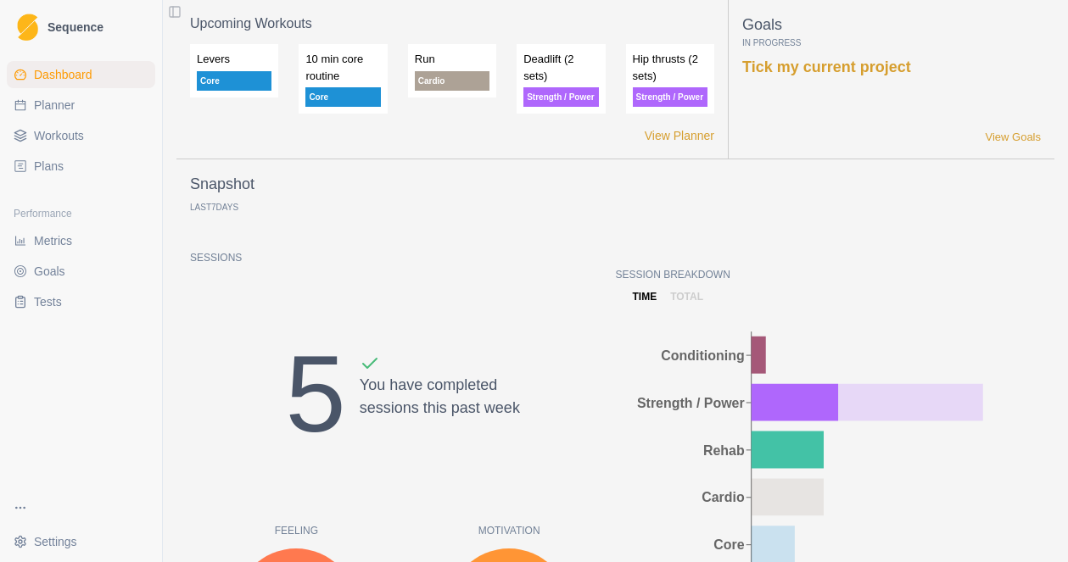
click at [53, 142] on span "Workouts" at bounding box center [59, 135] width 50 height 17
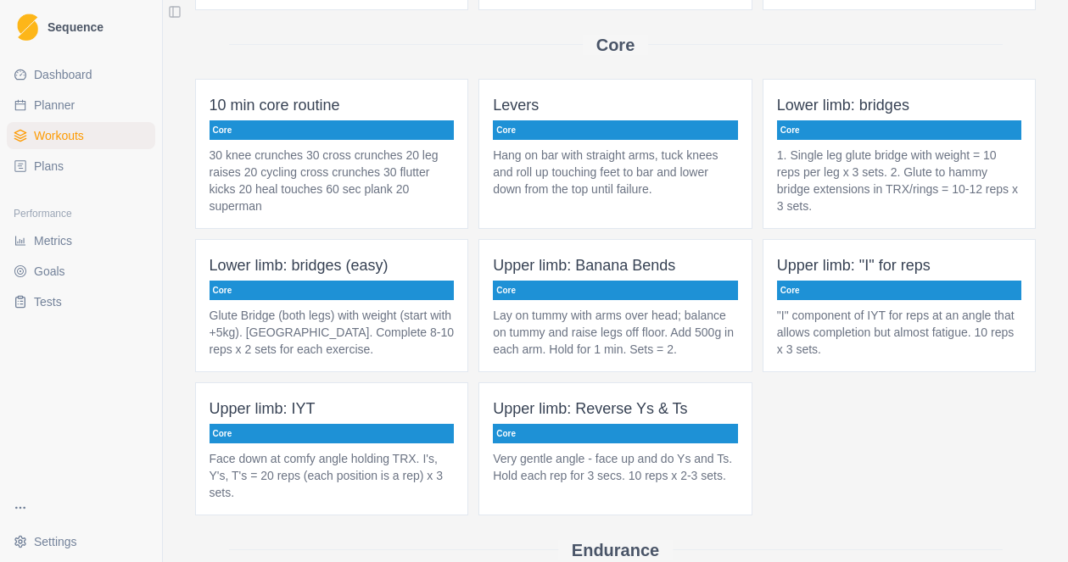
scroll to position [906, 0]
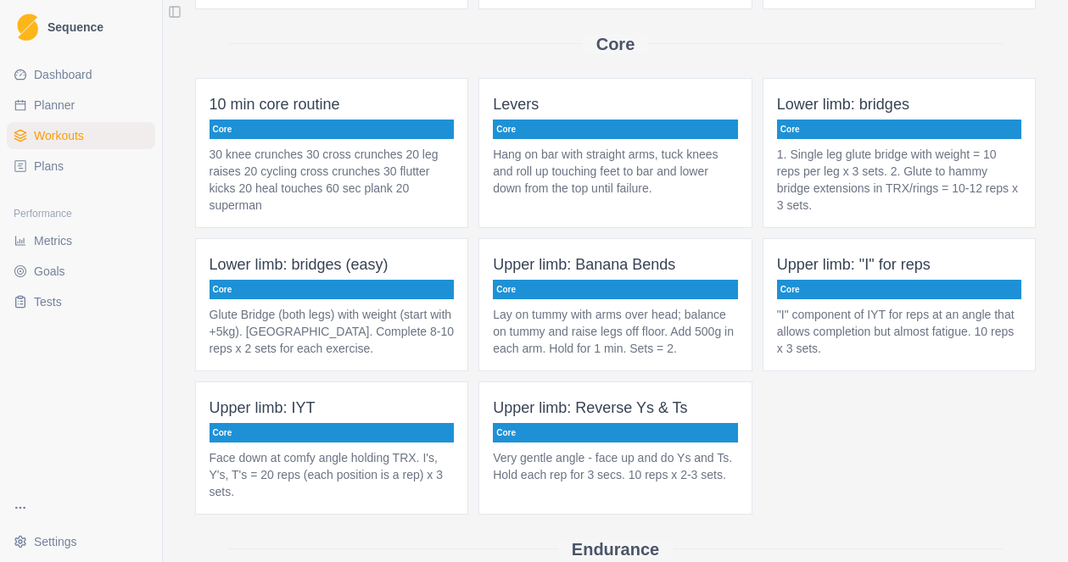
click at [624, 116] on p "Levers" at bounding box center [615, 104] width 245 height 24
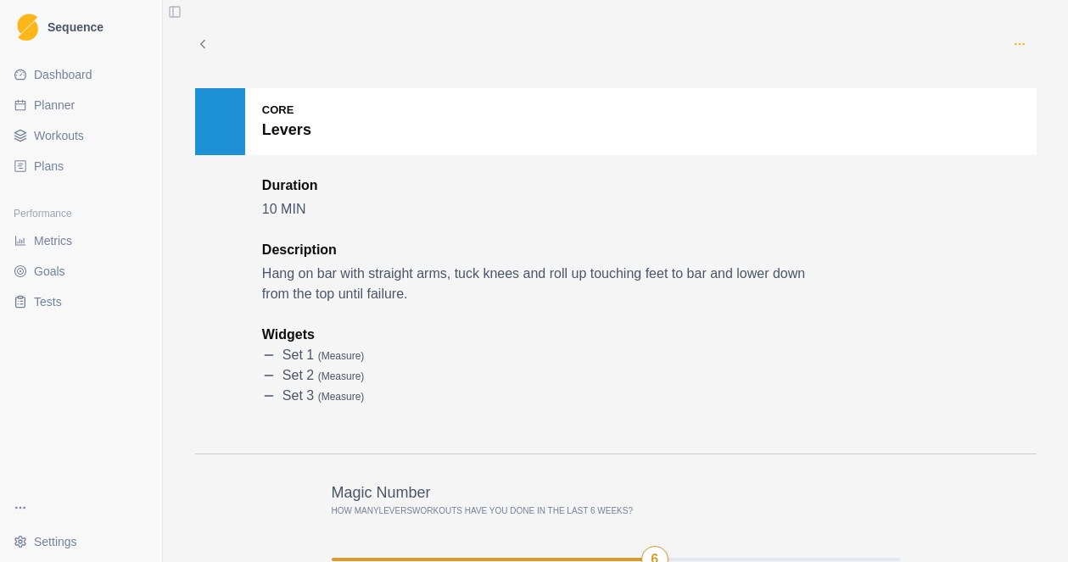
click at [1012, 42] on icon "button" at bounding box center [1019, 44] width 14 height 14
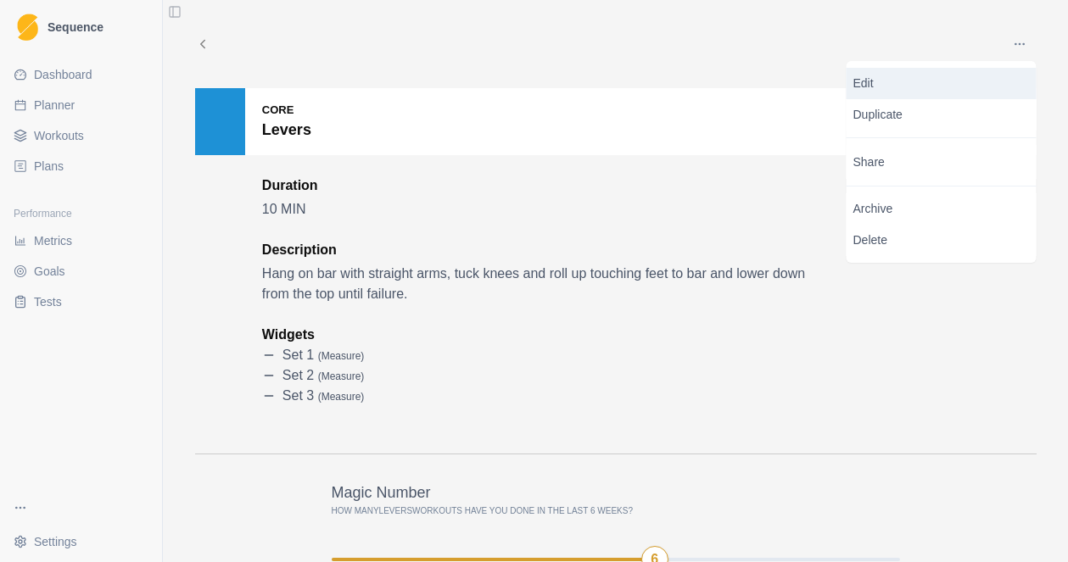
click at [870, 81] on p "Edit" at bounding box center [941, 84] width 176 height 18
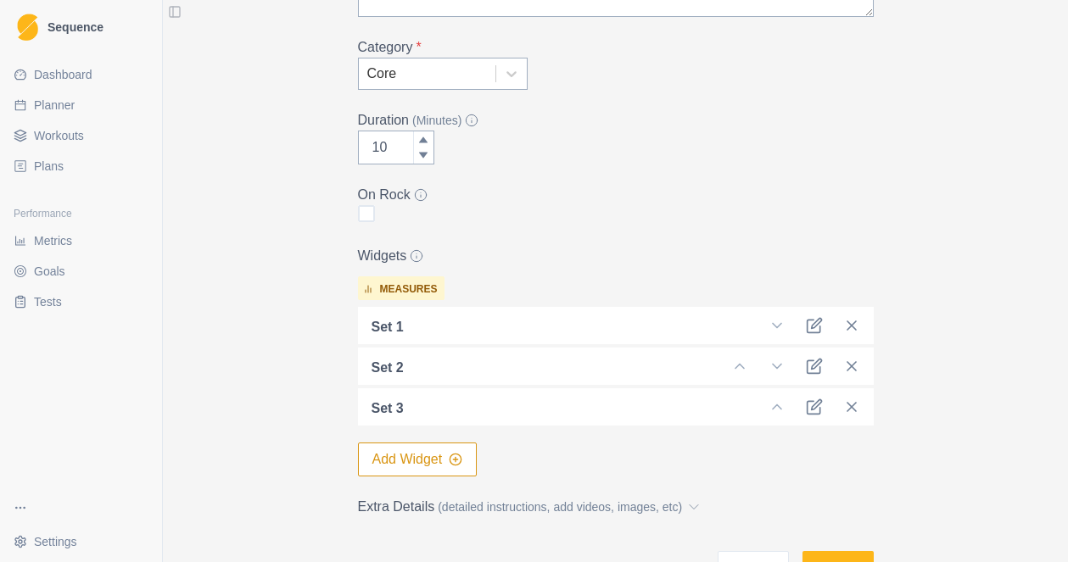
scroll to position [350, 0]
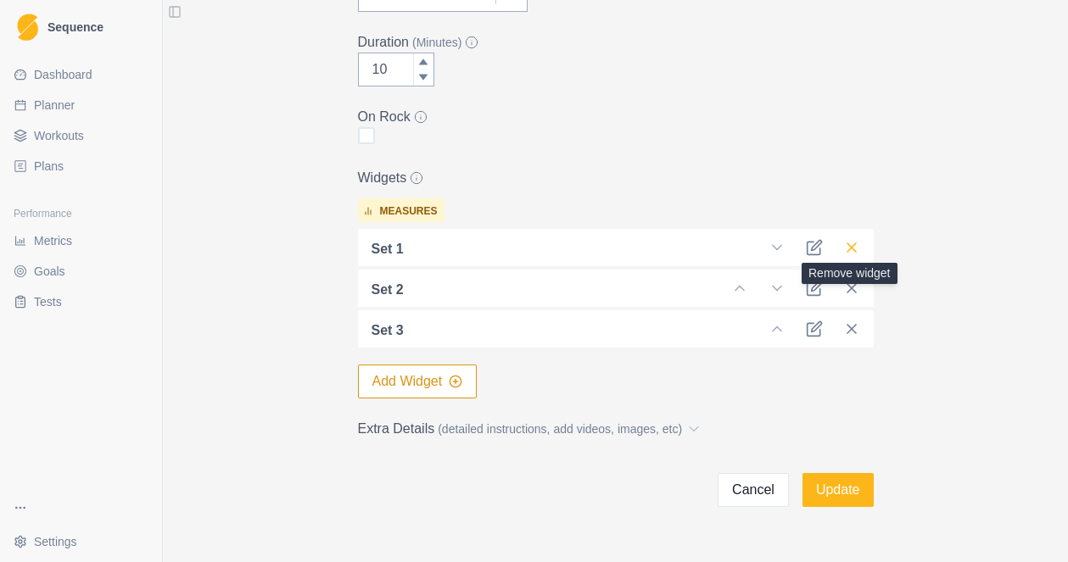
click at [852, 245] on icon at bounding box center [851, 247] width 17 height 17
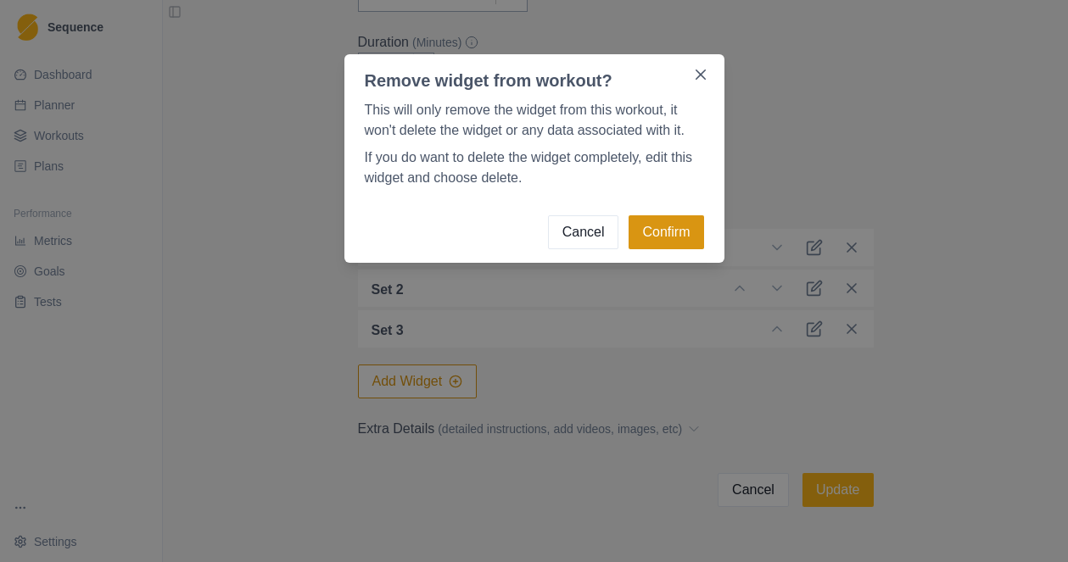
click at [669, 228] on button "Confirm" at bounding box center [665, 232] width 75 height 34
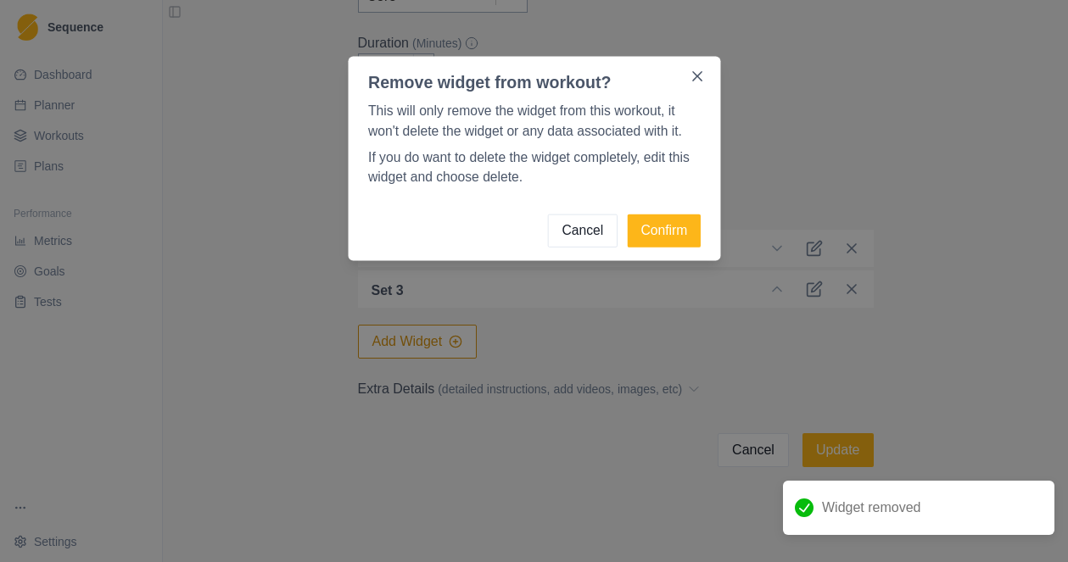
scroll to position [349, 0]
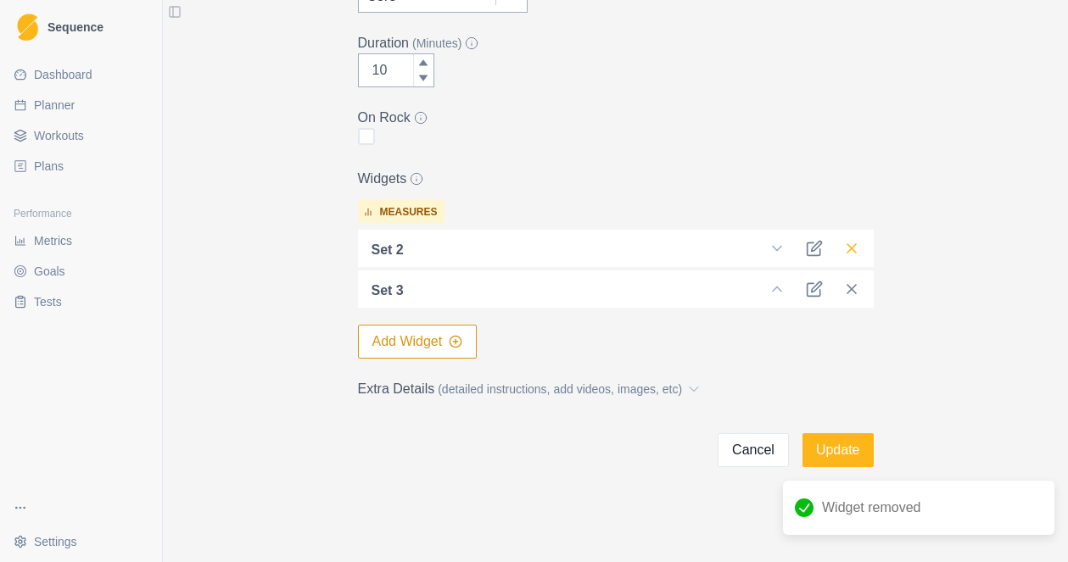
click at [850, 255] on icon at bounding box center [851, 248] width 17 height 17
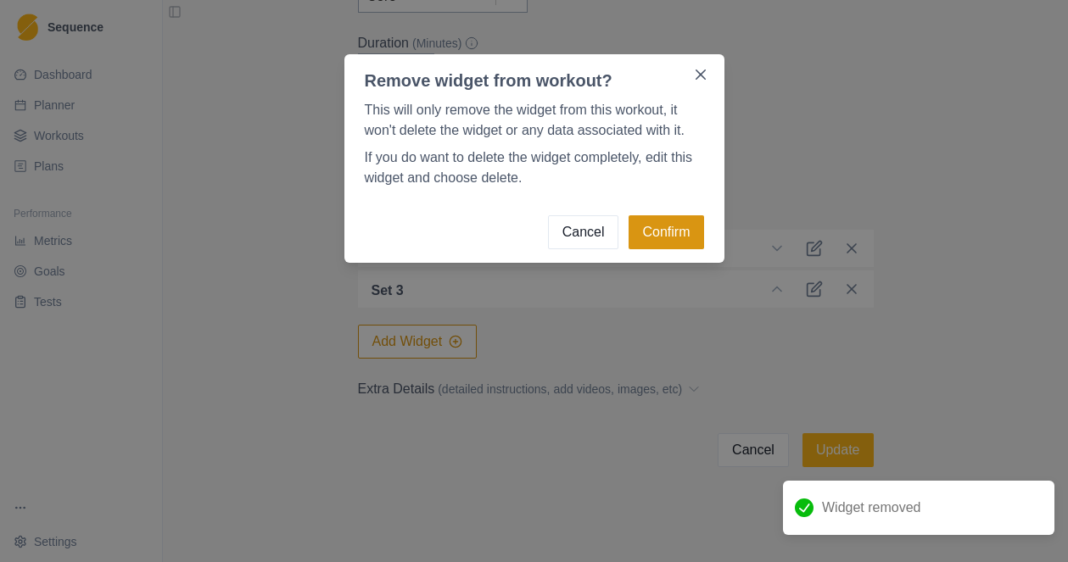
click at [661, 237] on button "Confirm" at bounding box center [665, 232] width 75 height 34
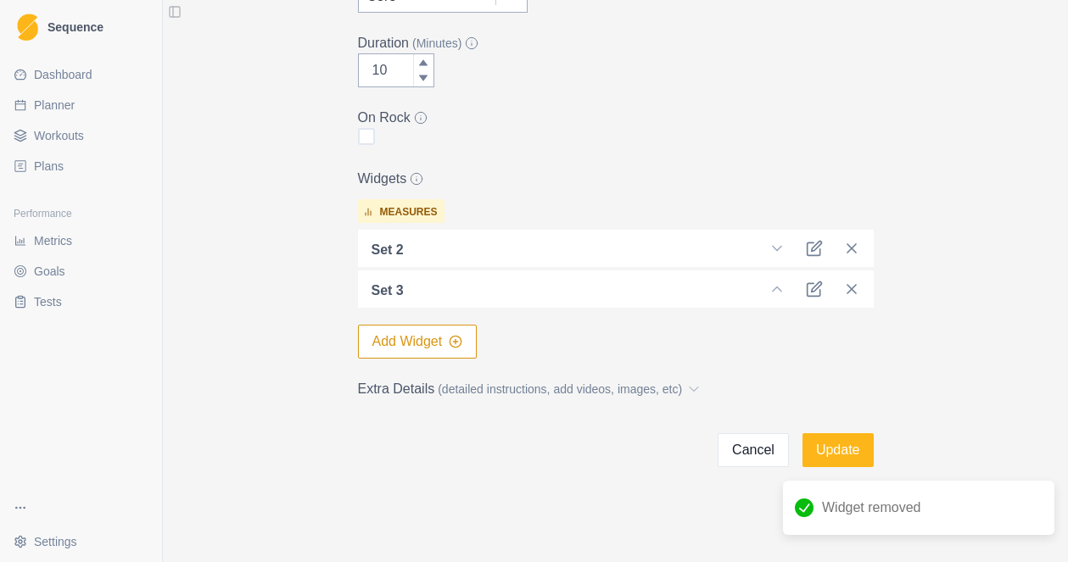
scroll to position [309, 0]
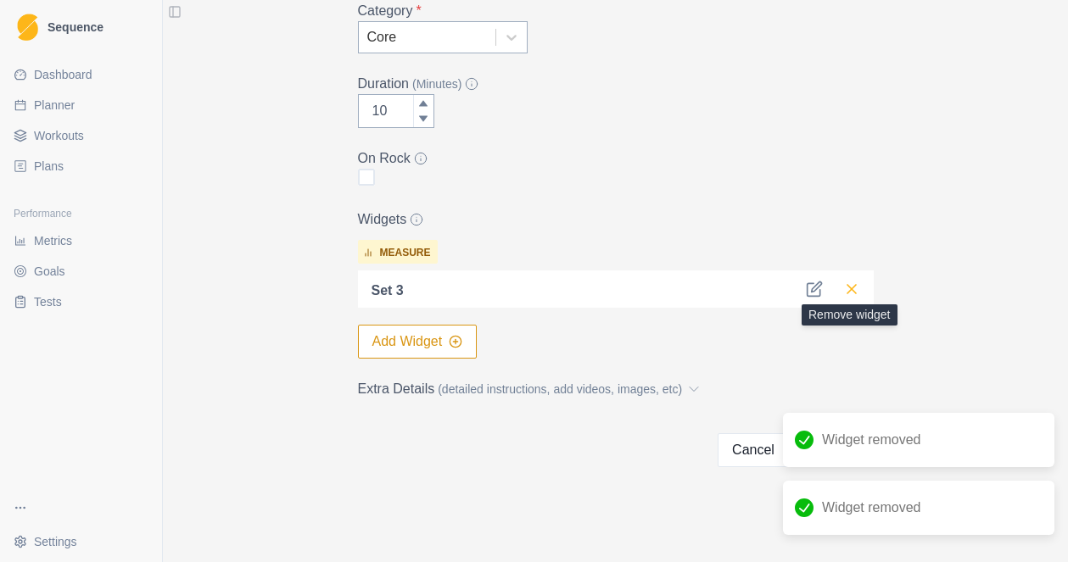
click at [851, 284] on icon at bounding box center [851, 289] width 17 height 17
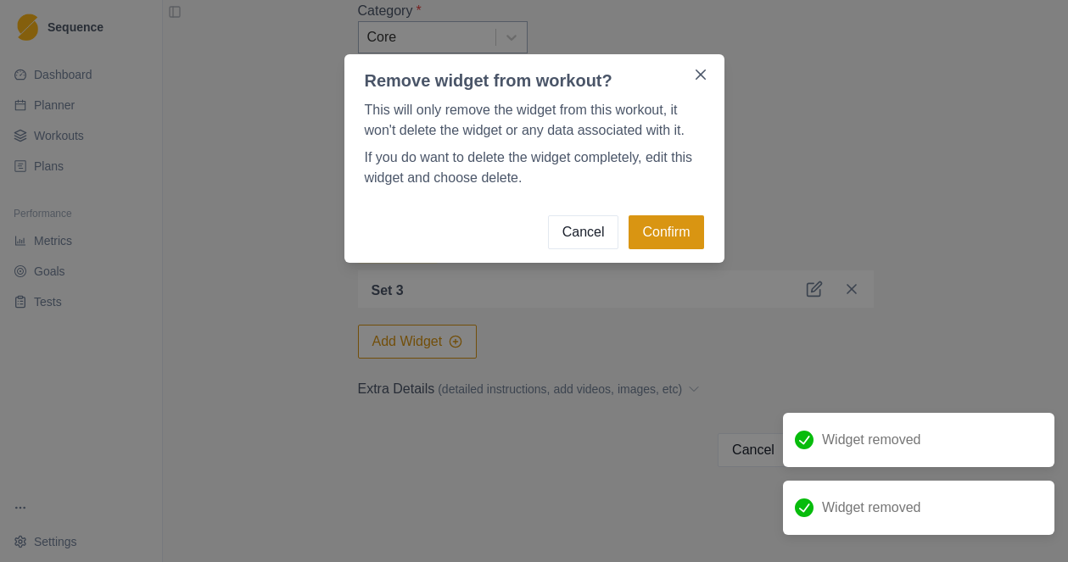
click at [666, 231] on button "Confirm" at bounding box center [665, 232] width 75 height 34
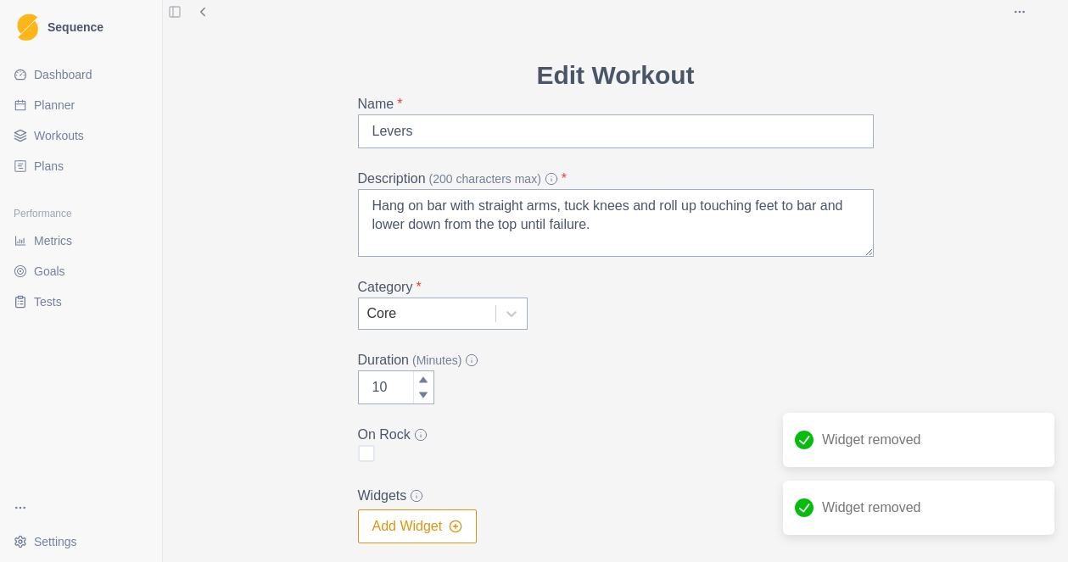
scroll to position [0, 0]
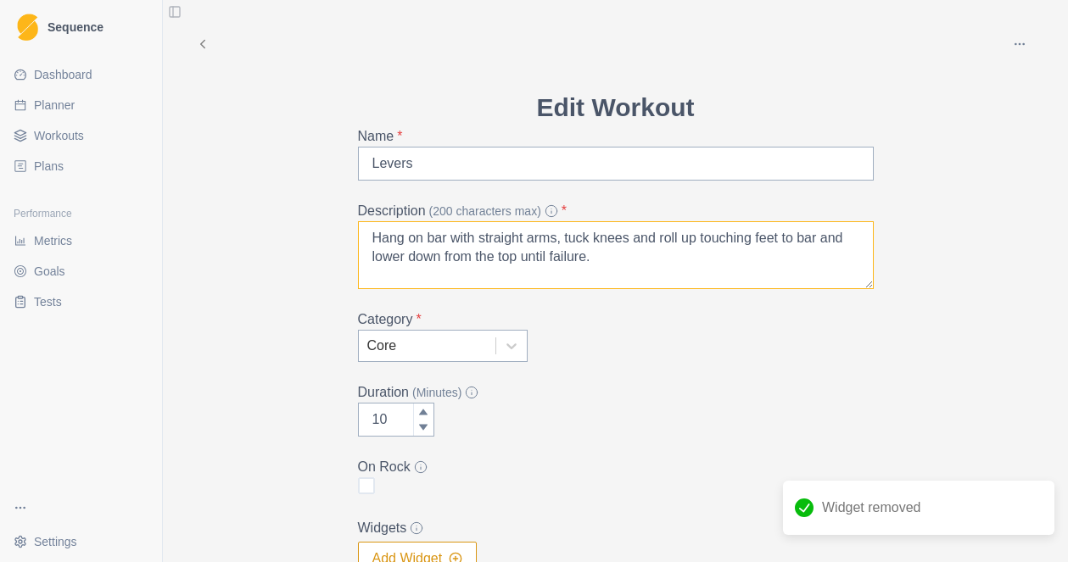
click at [616, 267] on textarea "Hang on bar with straight arms, tuck knees and roll up touching feet to bar and…" at bounding box center [616, 255] width 516 height 68
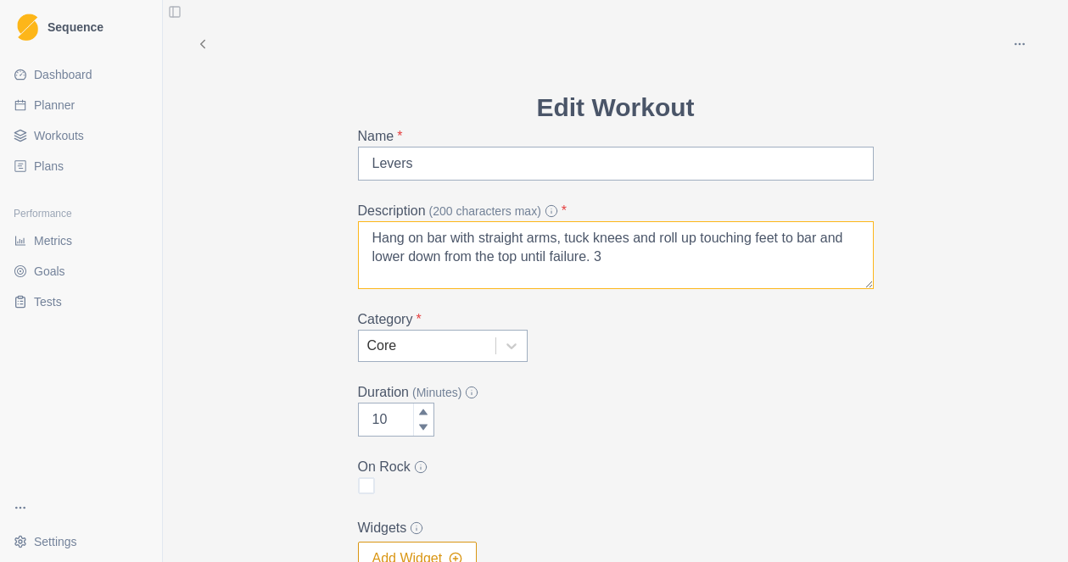
drag, startPoint x: 593, startPoint y: 258, endPoint x: 521, endPoint y: 258, distance: 71.2
click at [521, 258] on textarea "Hang on bar with straight arms, tuck knees and roll up touching feet to bar and…" at bounding box center [616, 255] width 516 height 68
click at [557, 261] on textarea "Hang on bar with straight arms, tuck knees and roll up touching feet to bar and…" at bounding box center [616, 255] width 516 height 68
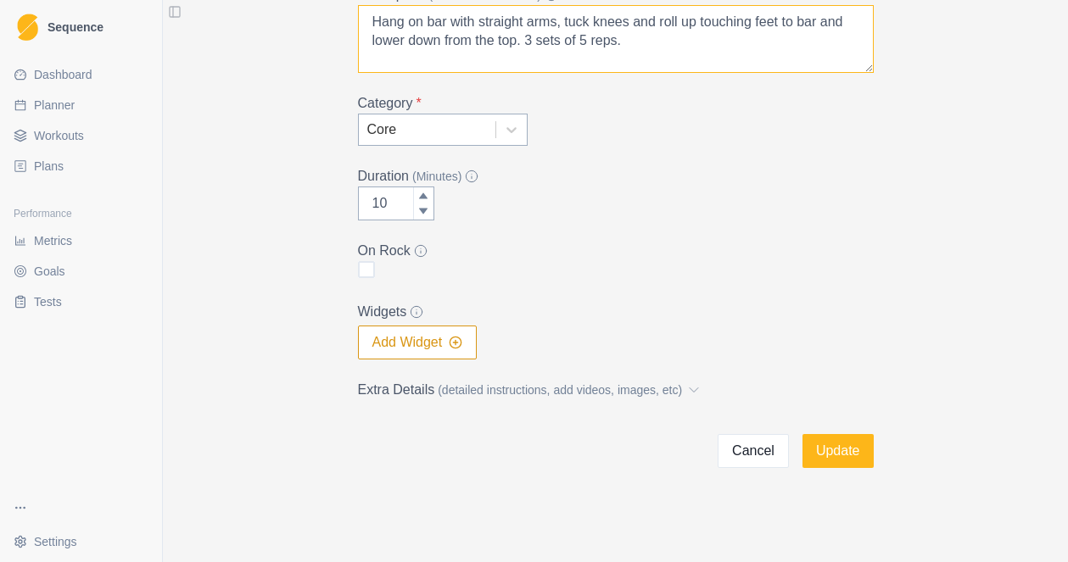
scroll to position [217, 0]
type textarea "Hang on bar with straight arms, tuck knees and roll up touching feet to bar and…"
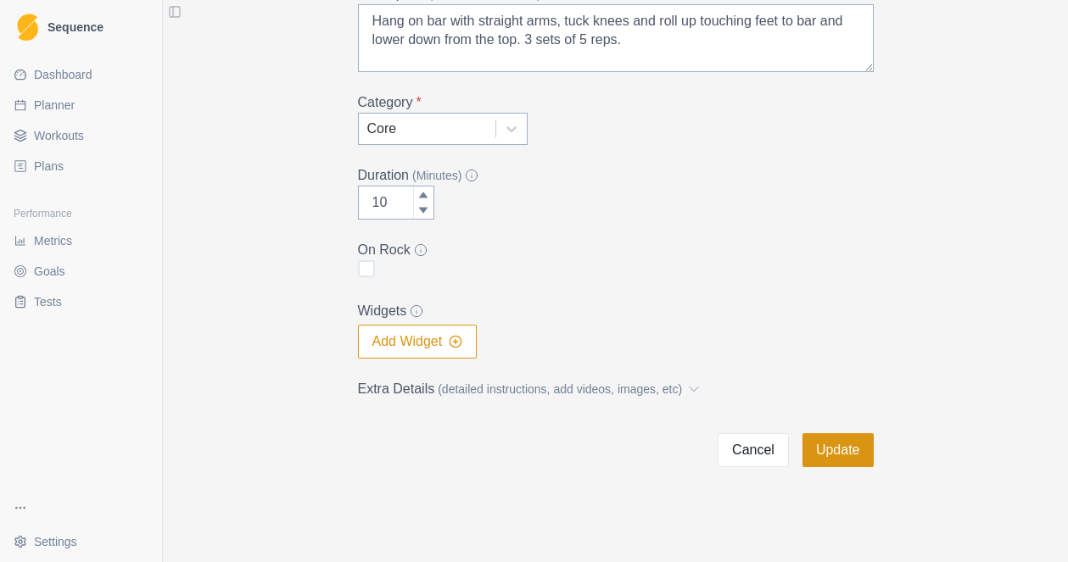
click at [839, 452] on button "Update" at bounding box center [837, 450] width 71 height 34
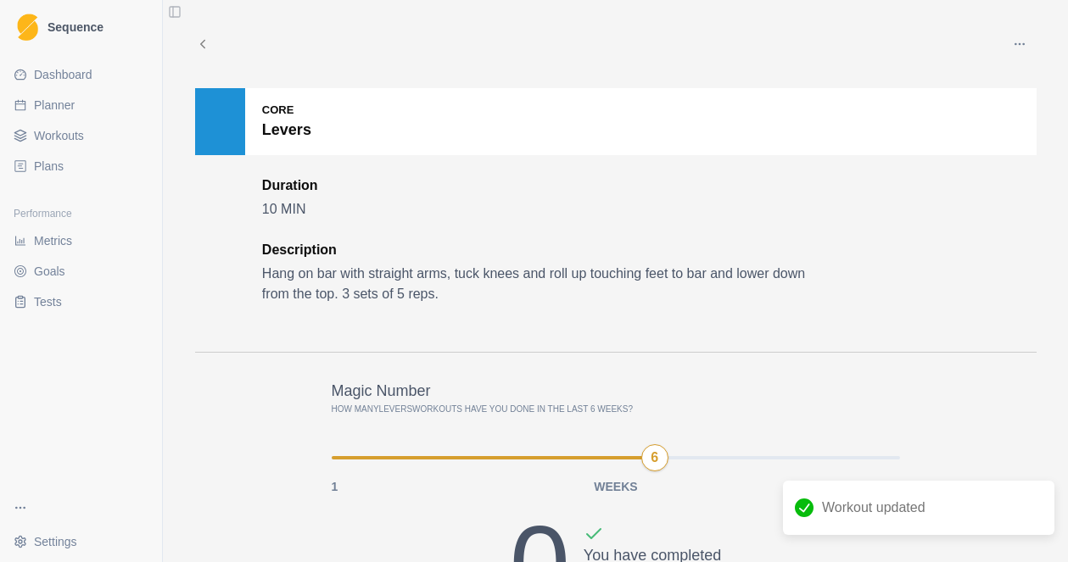
click at [60, 135] on span "Workouts" at bounding box center [59, 135] width 50 height 17
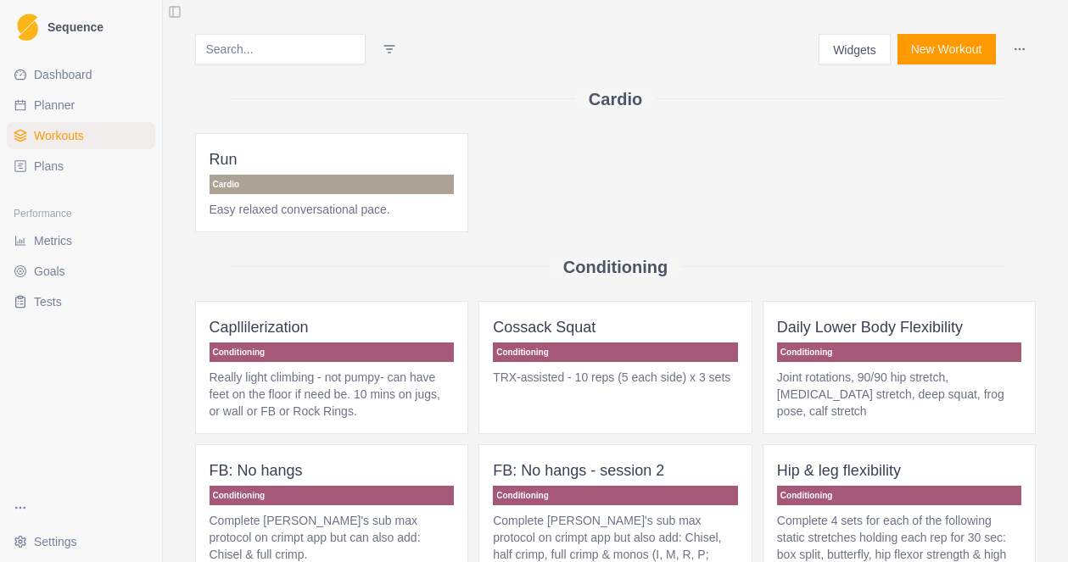
click at [68, 105] on span "Planner" at bounding box center [54, 105] width 41 height 17
select select "month"
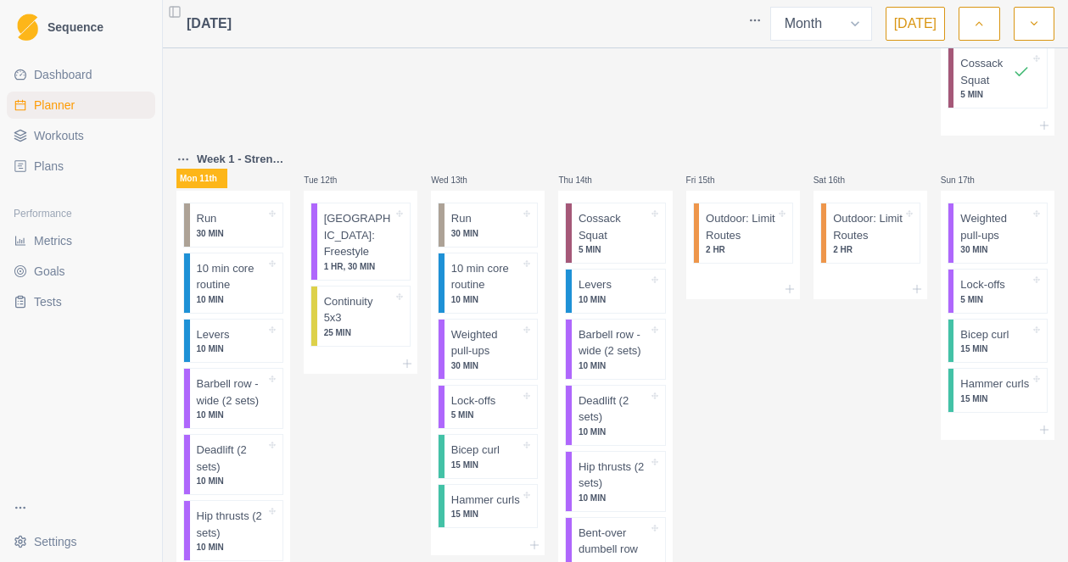
scroll to position [443, 0]
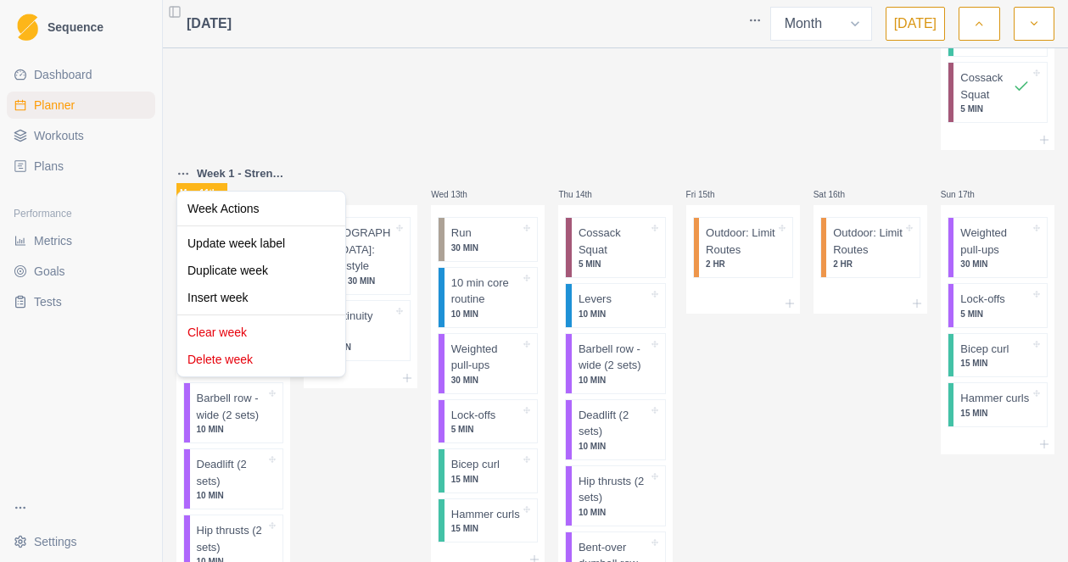
click at [182, 176] on html "Sequence Dashboard Planner Workouts Plans Performance Metrics Goals Tests Setti…" at bounding box center [534, 281] width 1068 height 562
click at [778, 403] on html "Sequence Dashboard Planner Workouts Plans Performance Metrics Goals Tests Setti…" at bounding box center [534, 281] width 1068 height 562
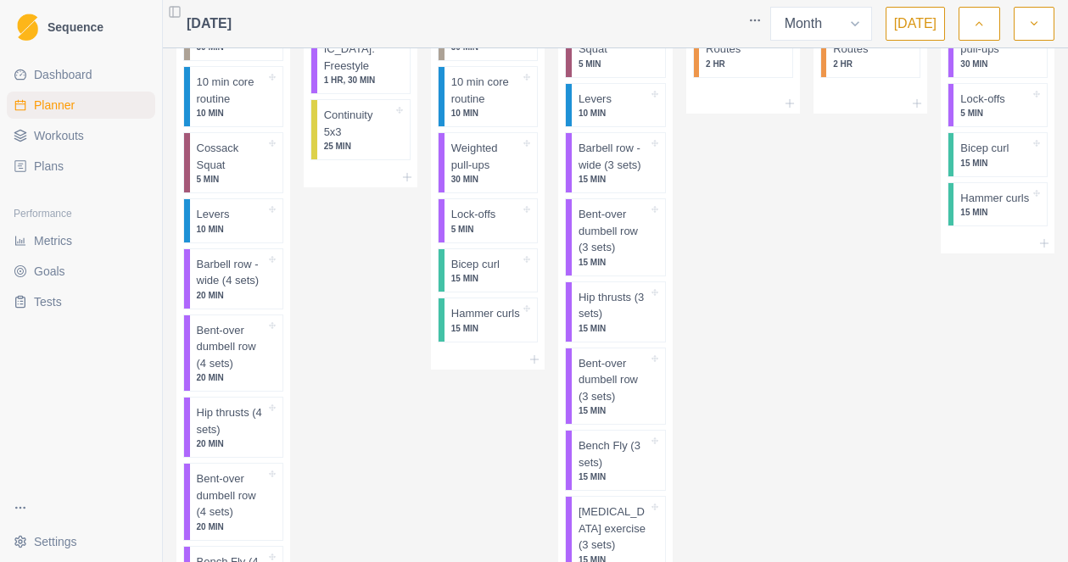
scroll to position [2297, 0]
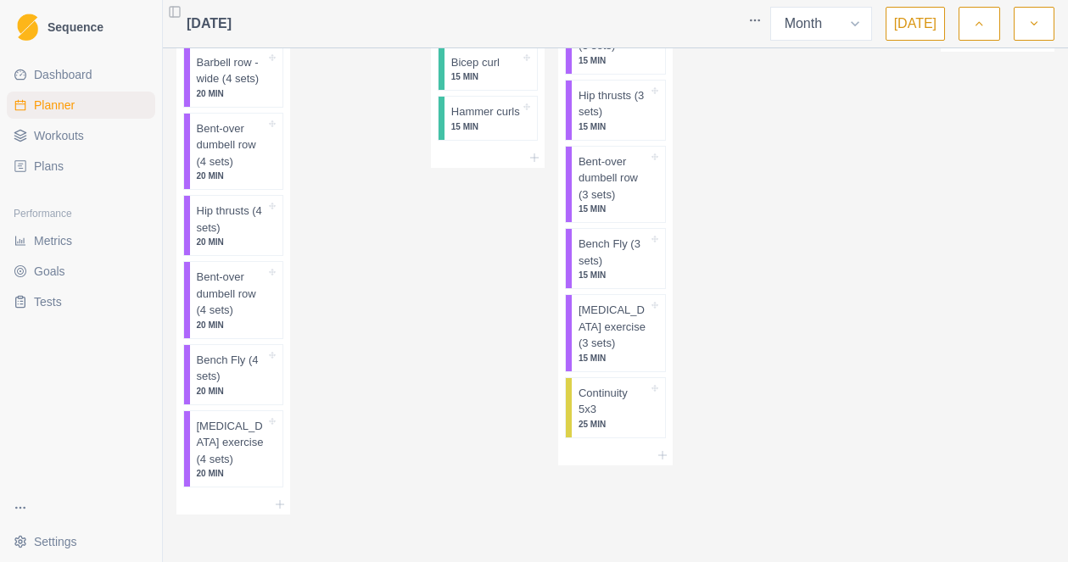
click at [1035, 21] on icon "button" at bounding box center [1034, 23] width 12 height 17
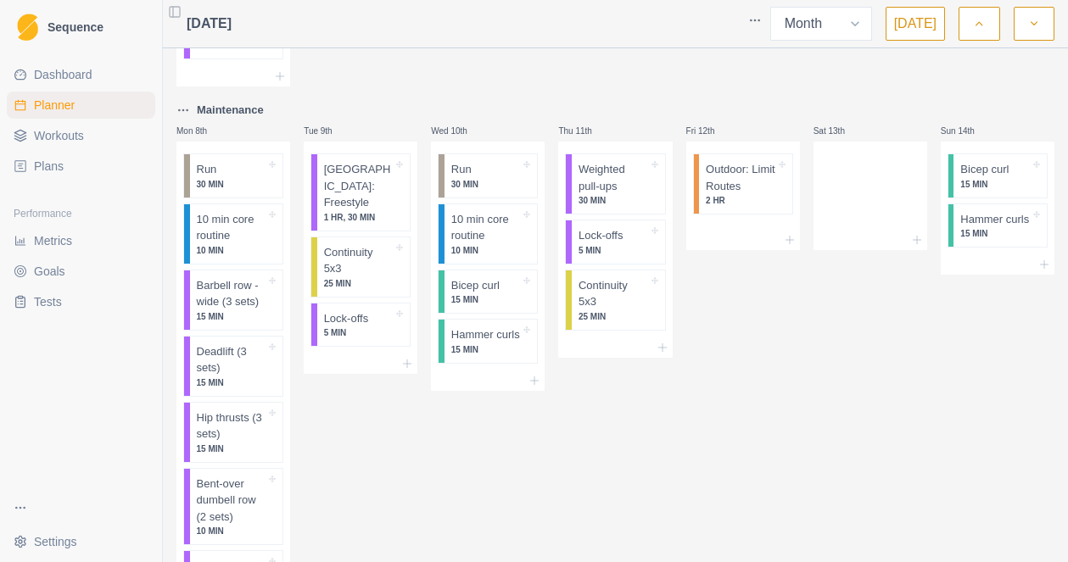
scroll to position [704, 0]
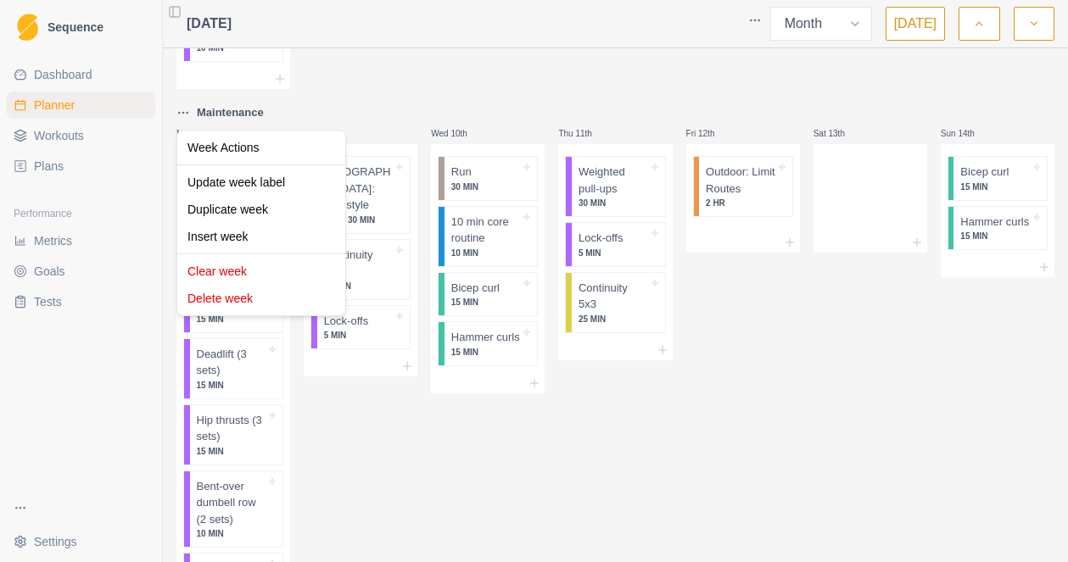
click at [185, 148] on body "Sequence Dashboard Planner Workouts Plans Performance Metrics Goals Tests Setti…" at bounding box center [534, 281] width 1068 height 562
click at [181, 112] on html "Sequence Dashboard Planner Workouts Plans Performance Metrics Goals Tests Setti…" at bounding box center [534, 281] width 1068 height 562
click at [180, 237] on body "Sequence Dashboard Planner Workouts Plans Performance Metrics Goals Tests Setti…" at bounding box center [534, 281] width 1068 height 562
click at [656, 438] on html "Sequence Dashboard Planner Workouts Plans Performance Metrics Goals Tests Setti…" at bounding box center [534, 281] width 1068 height 562
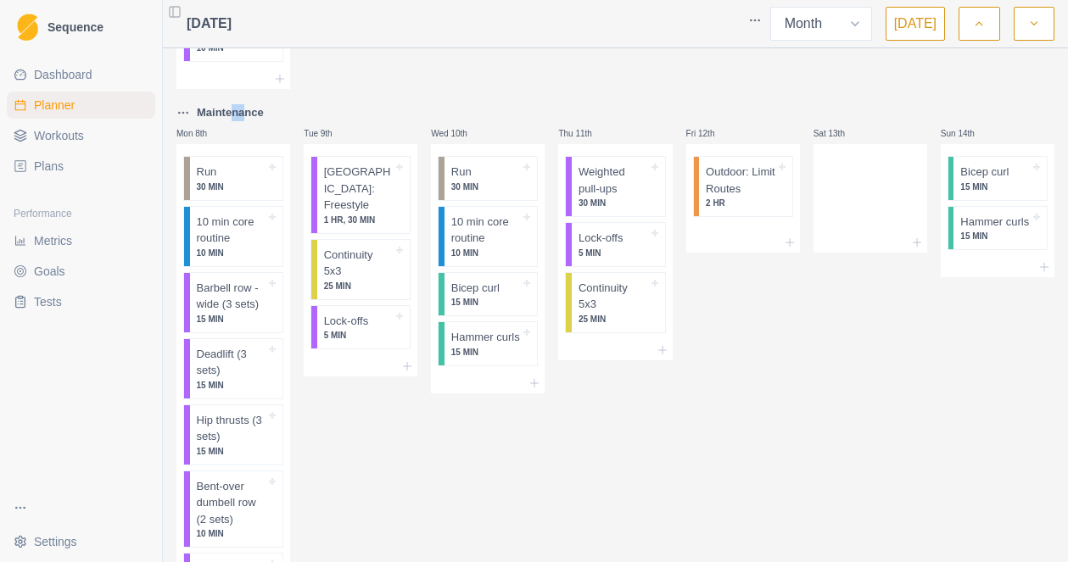
drag, startPoint x: 250, startPoint y: 115, endPoint x: 237, endPoint y: 109, distance: 14.8
click at [237, 109] on p "Maintenance" at bounding box center [230, 112] width 67 height 17
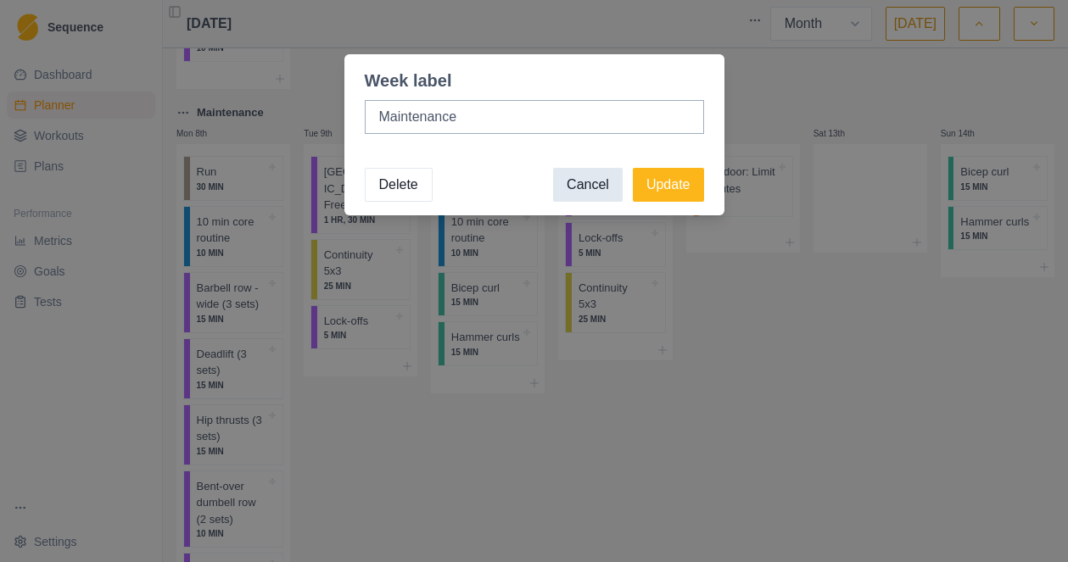
click at [596, 191] on button "Cancel" at bounding box center [588, 185] width 70 height 34
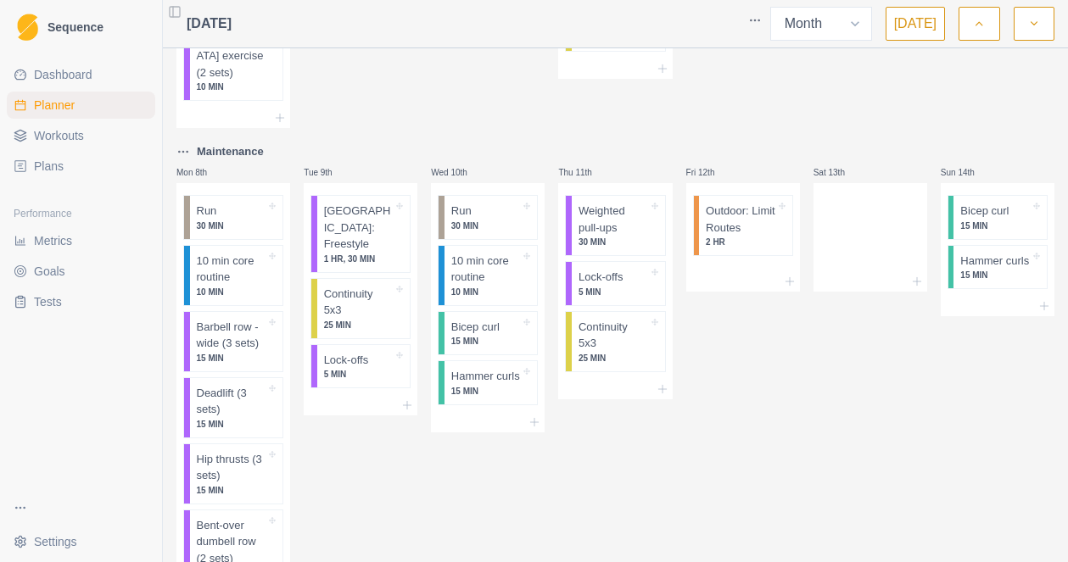
scroll to position [661, 0]
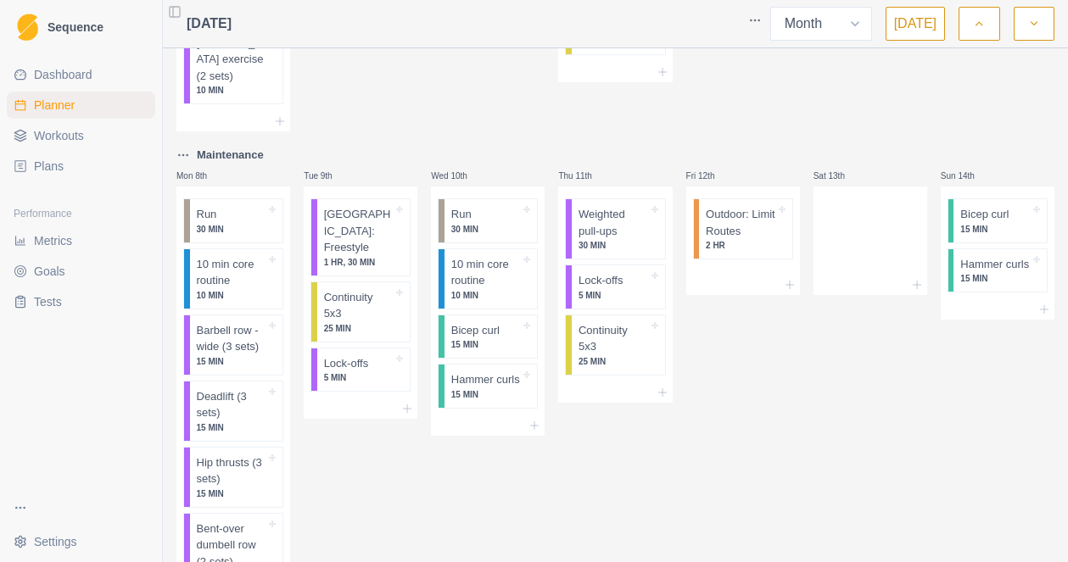
click at [343, 162] on div at bounding box center [361, 155] width 114 height 20
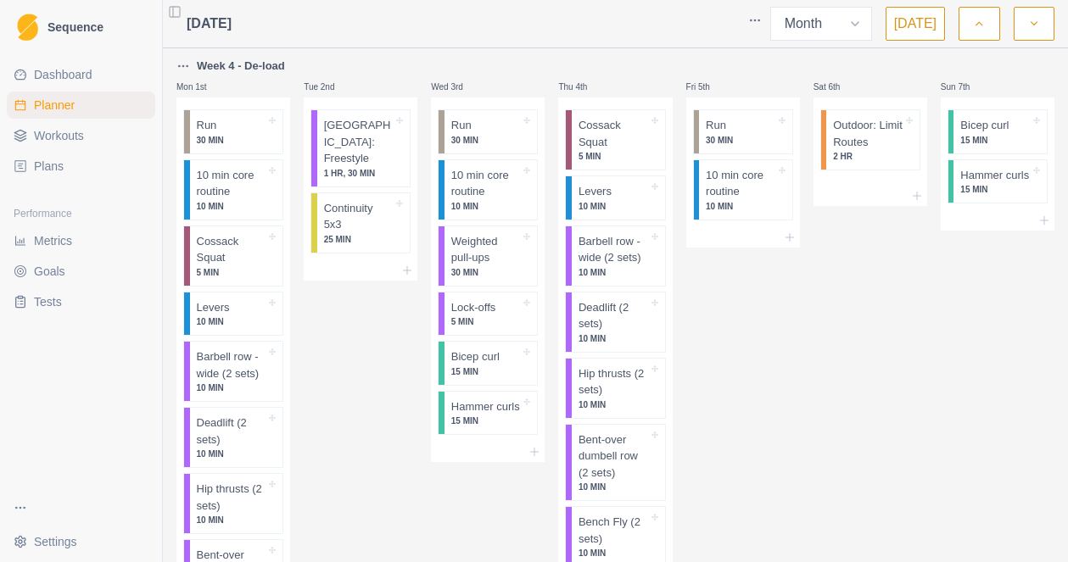
scroll to position [1, 0]
click at [214, 68] on p "Week 4 - De-load" at bounding box center [241, 65] width 88 height 17
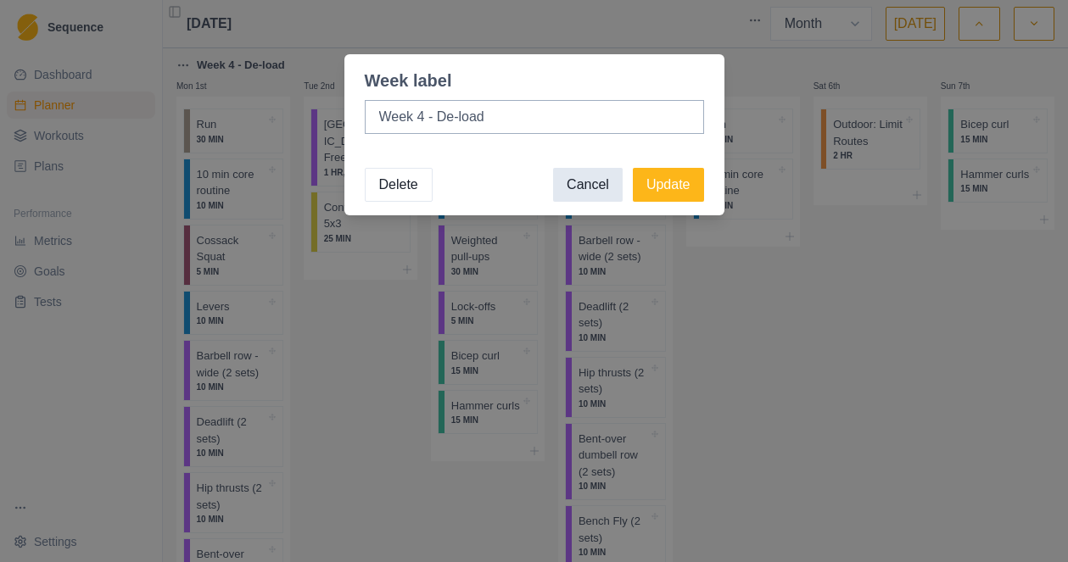
click at [594, 183] on button "Cancel" at bounding box center [588, 185] width 70 height 34
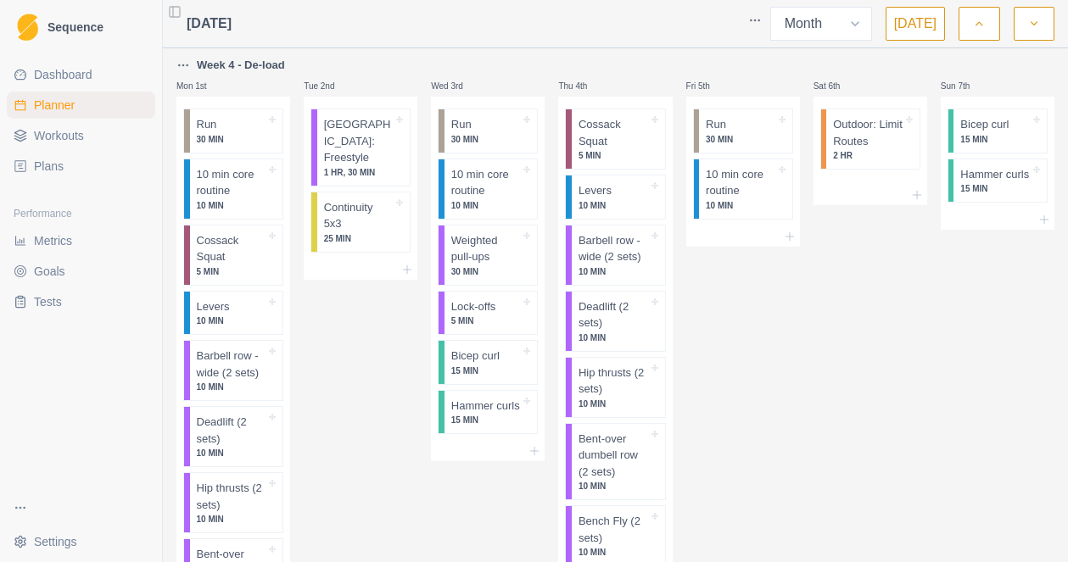
click at [188, 69] on html "Sequence Dashboard Planner Workouts Plans Performance Metrics Goals Tests Setti…" at bounding box center [534, 281] width 1068 height 562
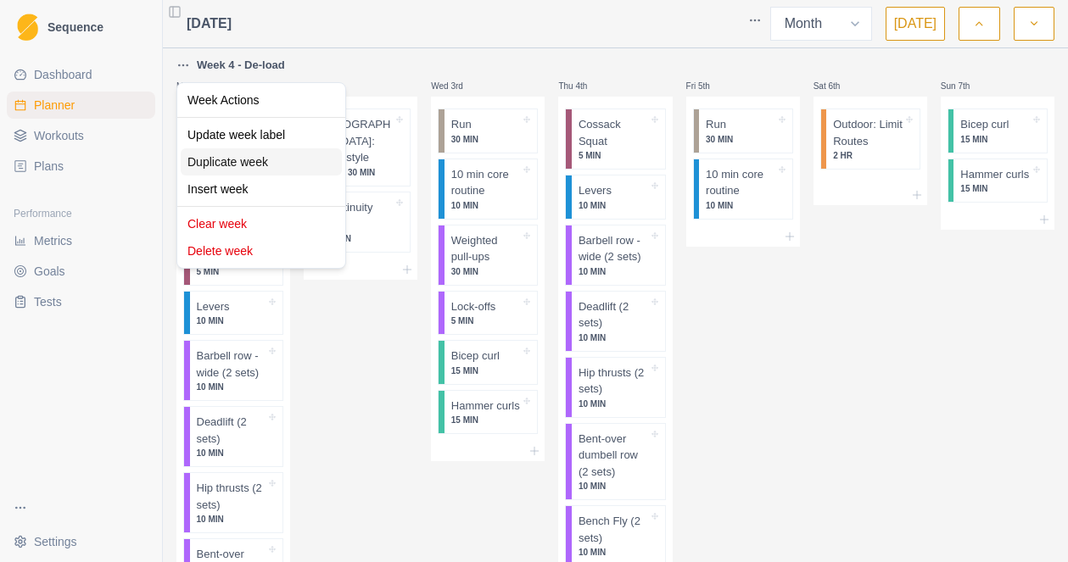
click at [220, 163] on div "Duplicate week" at bounding box center [261, 161] width 161 height 27
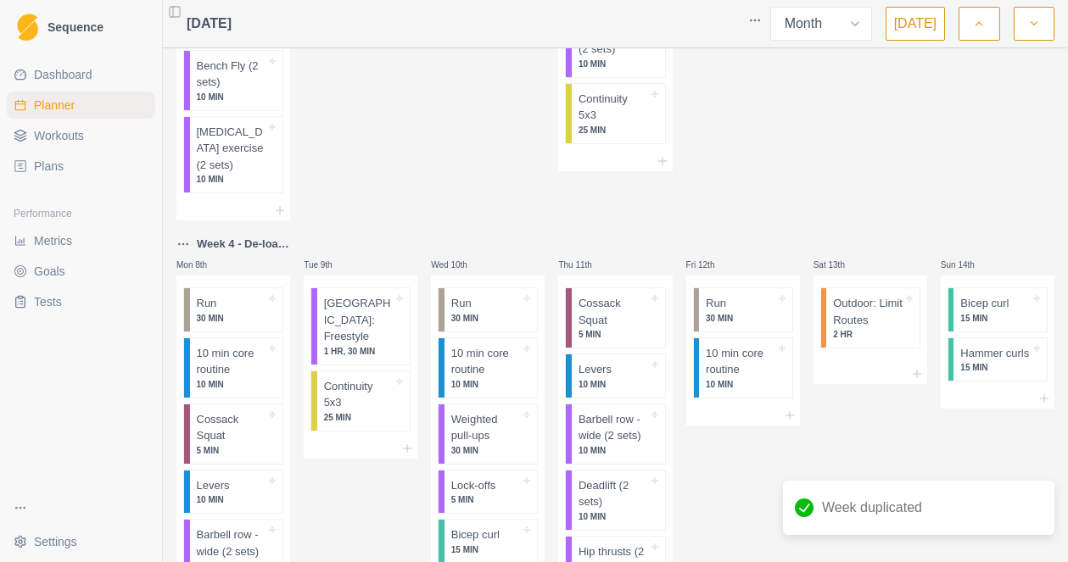
scroll to position [632, 0]
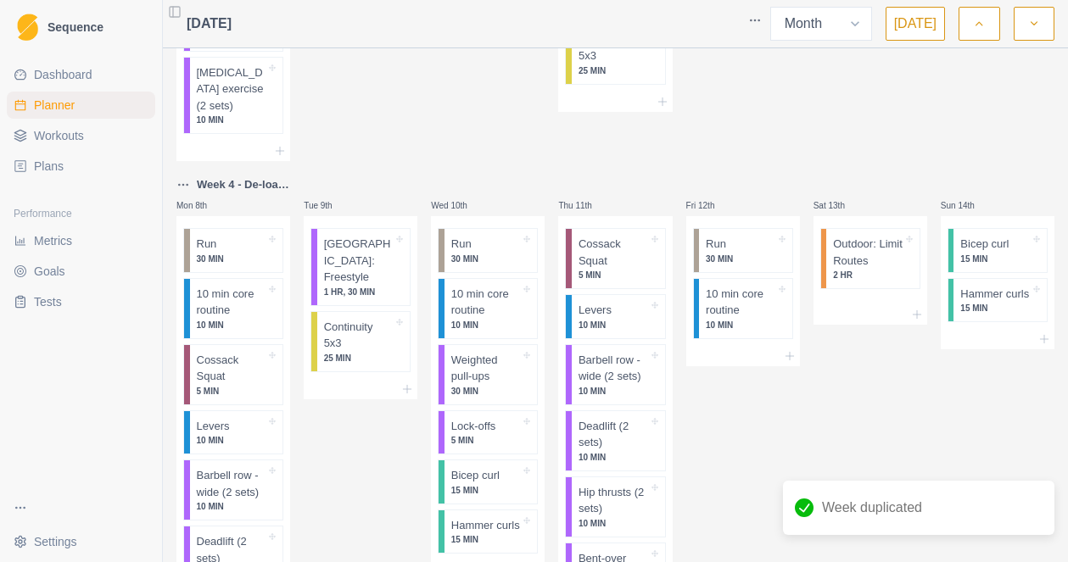
click at [232, 185] on p "Week 4 - De-load (copy)" at bounding box center [243, 184] width 93 height 17
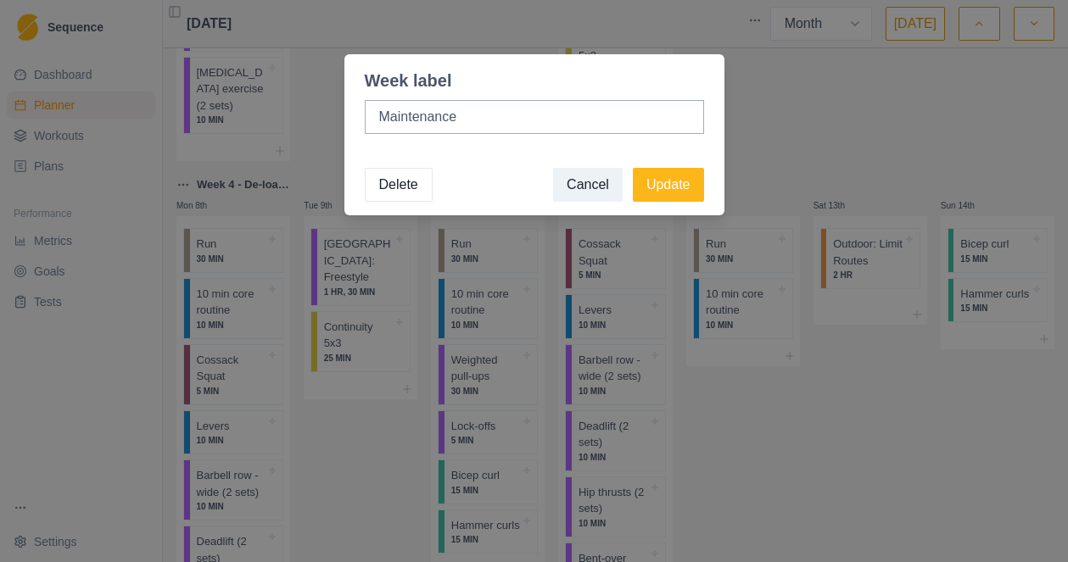
click at [237, 192] on div "Week label Maintenance Delete Cancel Update" at bounding box center [534, 281] width 1068 height 562
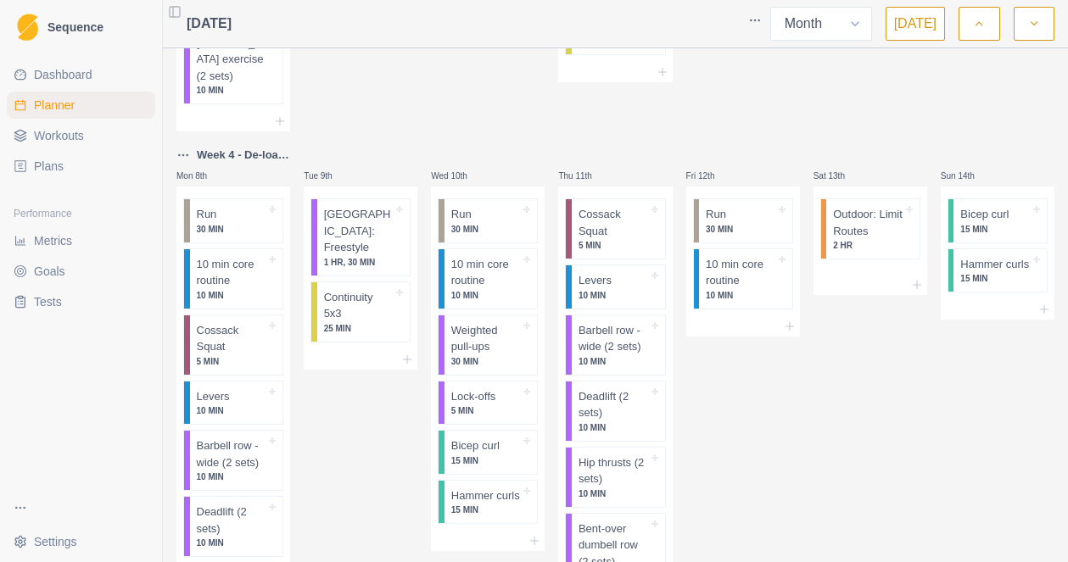
scroll to position [638, 0]
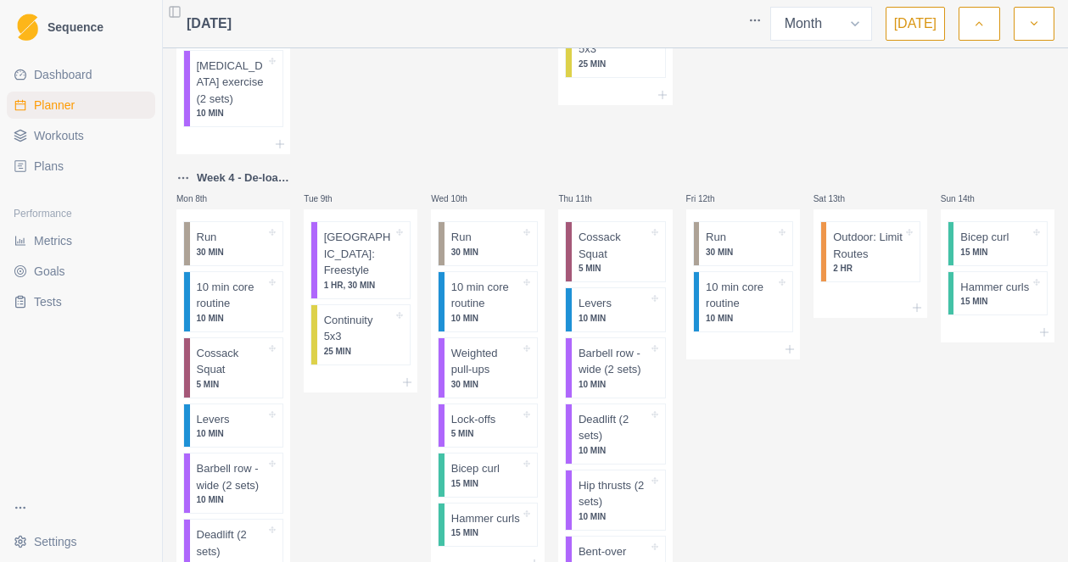
click at [231, 175] on p "Week 4 - De-load (copy)" at bounding box center [243, 178] width 93 height 17
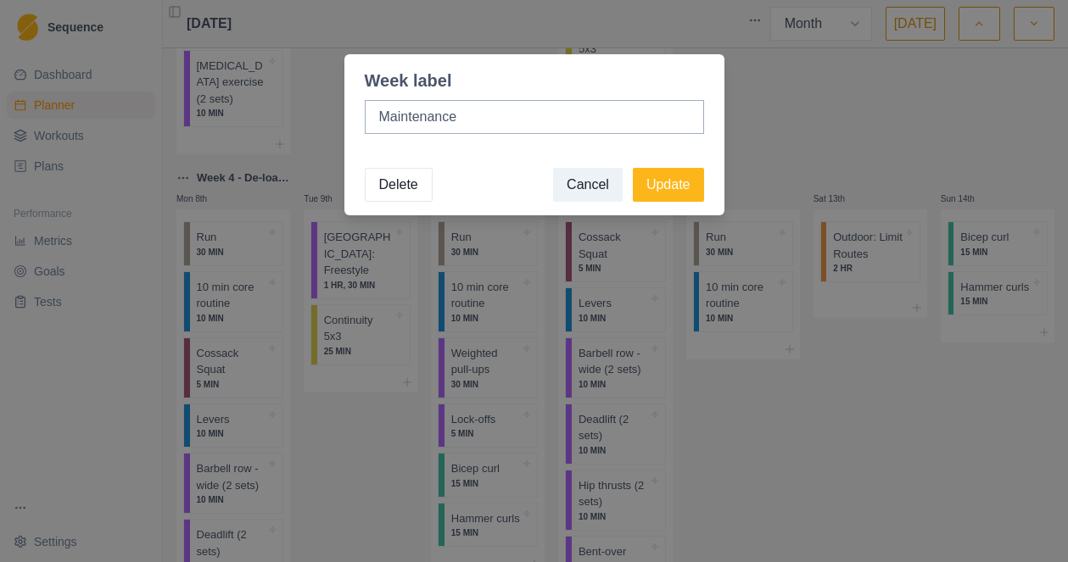
click at [268, 148] on div "Week label Maintenance Delete Cancel Update" at bounding box center [534, 281] width 1068 height 562
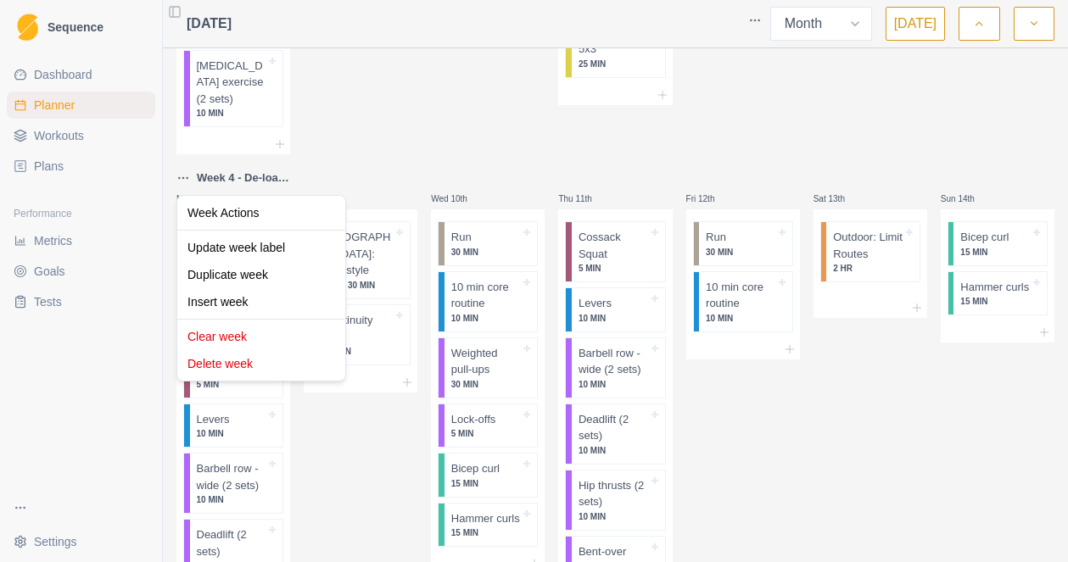
click at [181, 180] on html "Sequence Dashboard Planner Workouts Plans Performance Metrics Goals Tests Setti…" at bounding box center [534, 281] width 1068 height 562
click at [231, 251] on div "Update week label" at bounding box center [261, 247] width 161 height 27
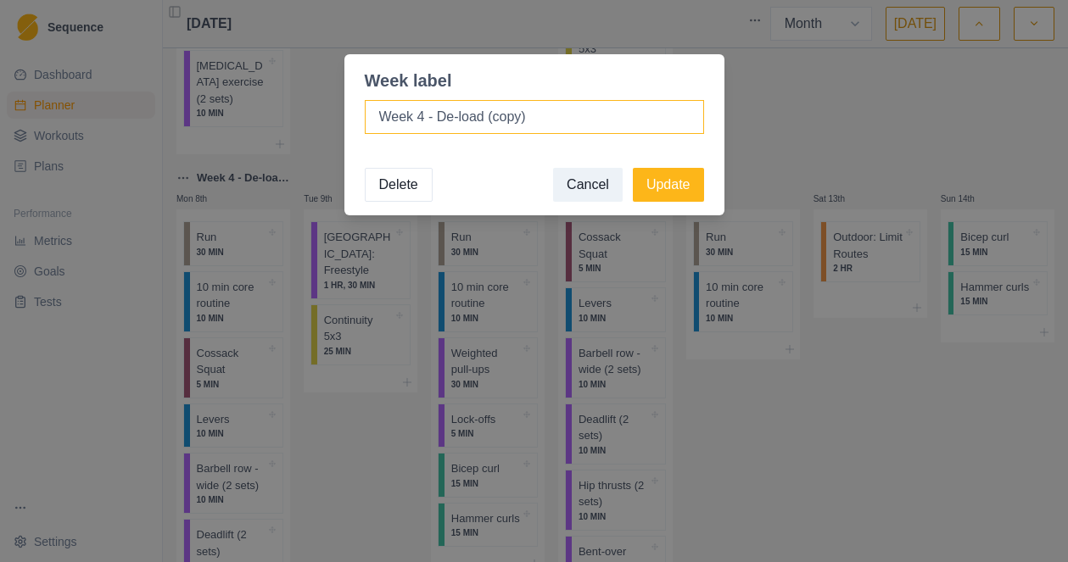
click at [425, 114] on input "Week 4 - De-load (copy)" at bounding box center [534, 117] width 339 height 34
drag, startPoint x: 532, startPoint y: 123, endPoint x: 439, endPoint y: 120, distance: 93.3
click at [439, 120] on input "Week 5 - De-load (copy)" at bounding box center [534, 117] width 339 height 34
type input "Week 5 - Strength"
click at [672, 191] on button "Update" at bounding box center [668, 185] width 71 height 34
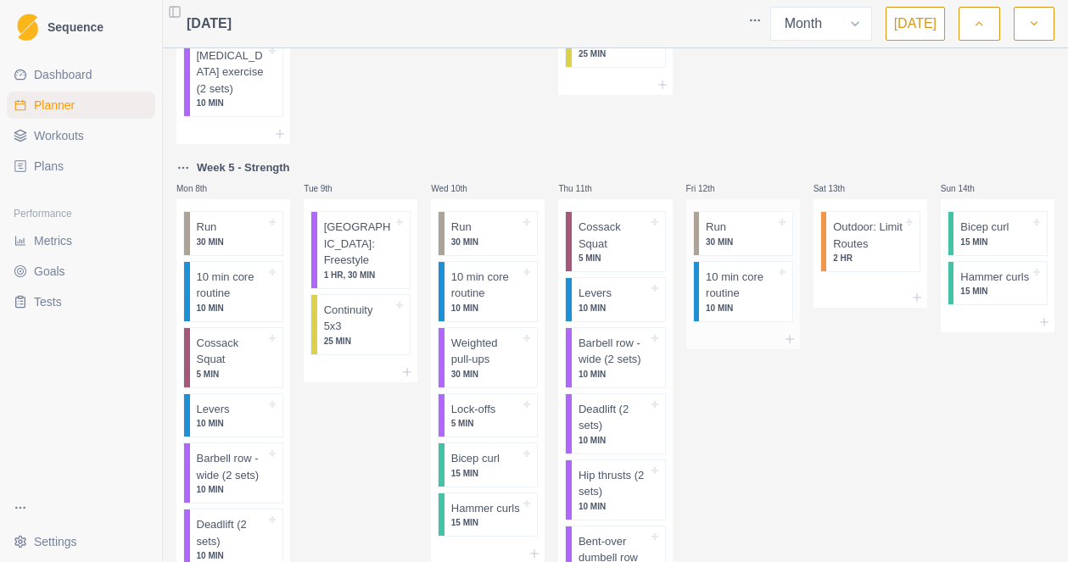
scroll to position [650, 0]
click at [746, 234] on p "30 MIN" at bounding box center [740, 240] width 70 height 13
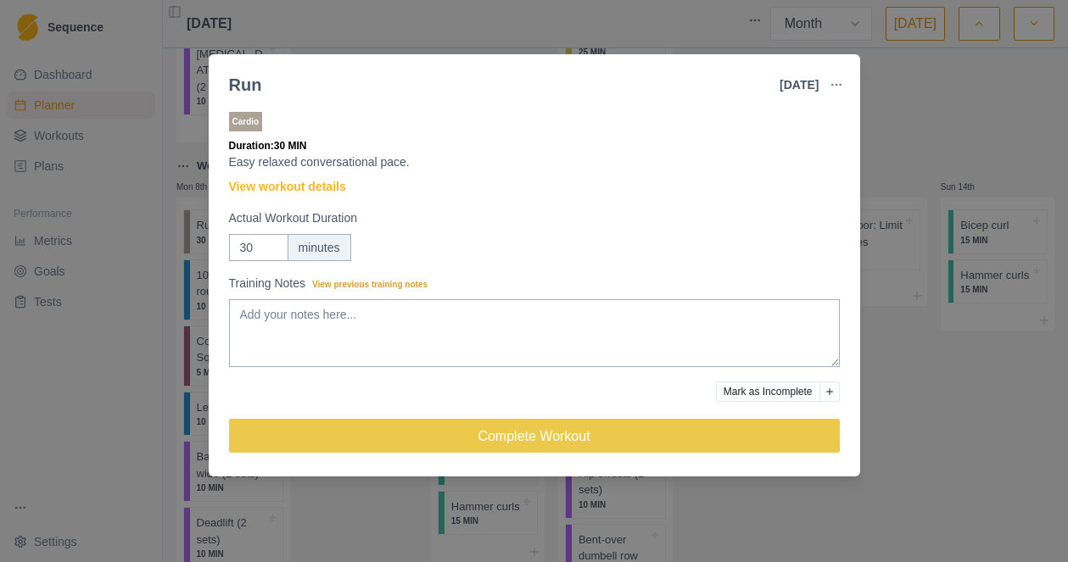
click at [947, 139] on div "Run [DATE] Link To Goal View Workout Metrics Edit Original Workout Reschedule W…" at bounding box center [534, 281] width 1068 height 562
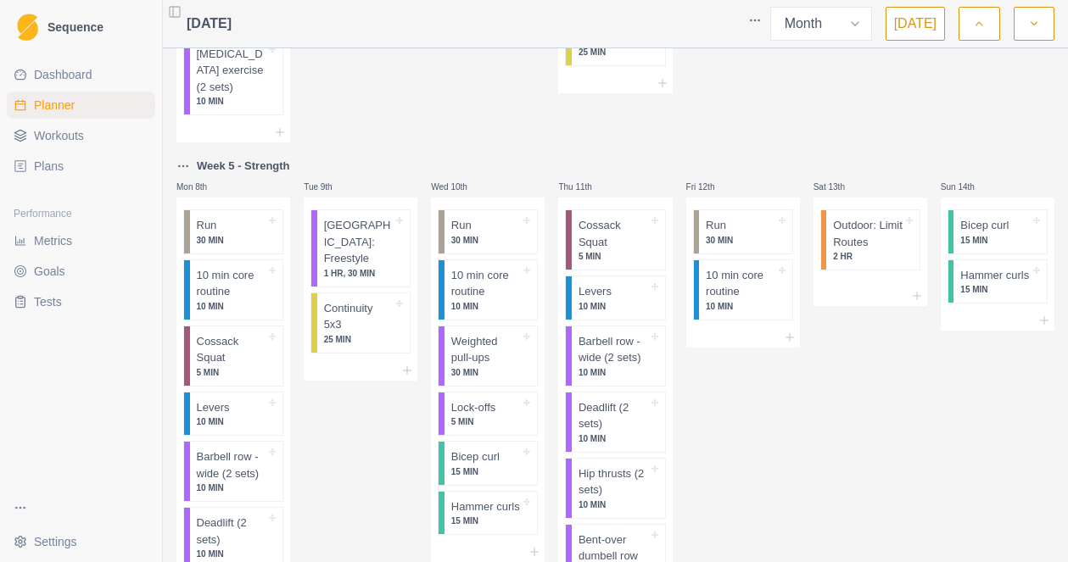
click at [184, 169] on html "Sequence Dashboard Planner Workouts Plans Performance Metrics Goals Tests Setti…" at bounding box center [534, 281] width 1068 height 562
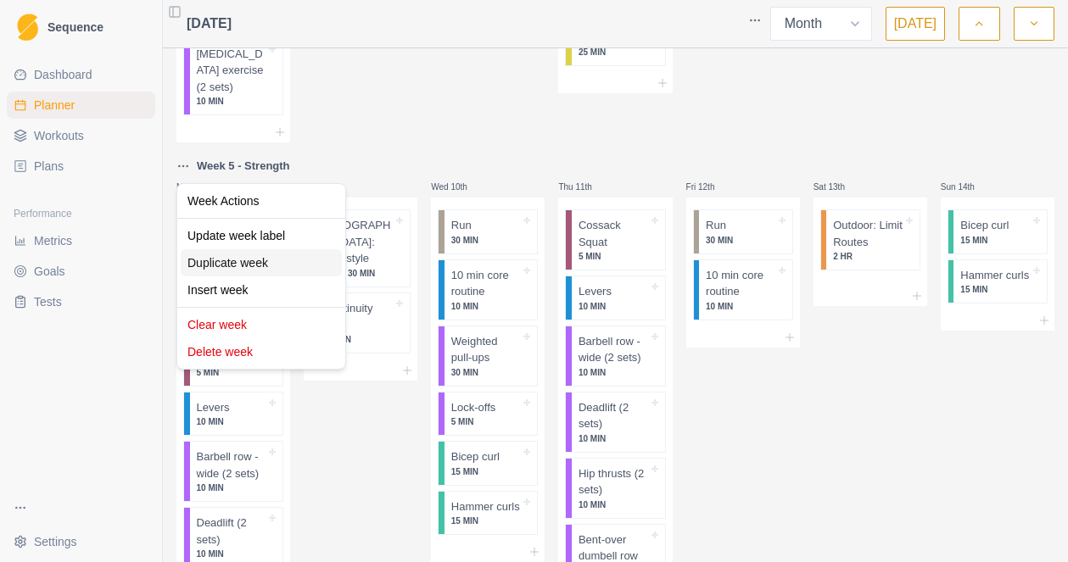
click at [212, 261] on div "Duplicate week" at bounding box center [261, 262] width 161 height 27
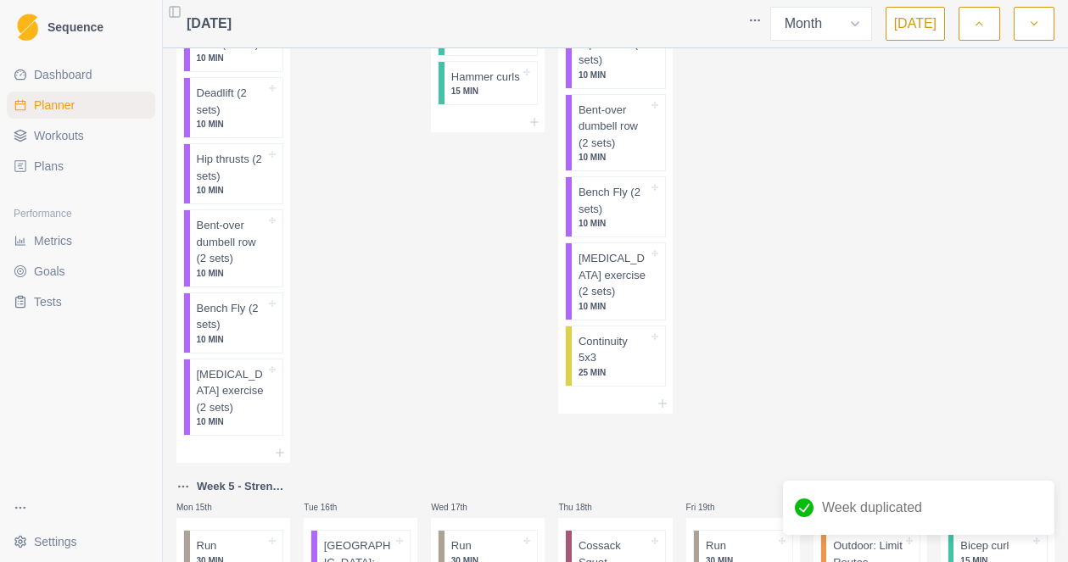
scroll to position [1362, 0]
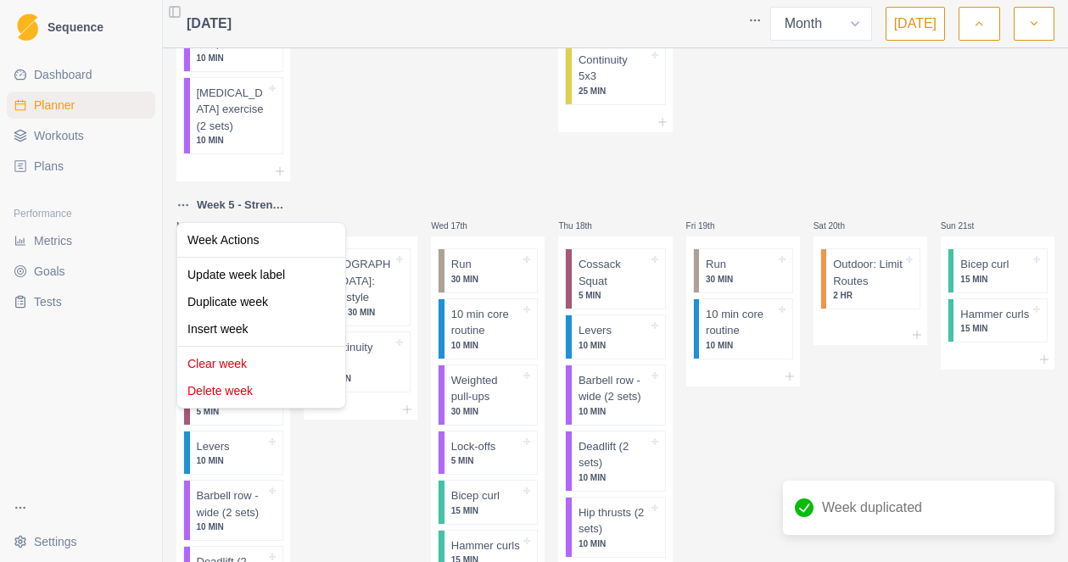
click at [184, 205] on html "Sequence Dashboard Planner Workouts Plans Performance Metrics Goals Tests Setti…" at bounding box center [534, 281] width 1068 height 562
click at [228, 278] on div "Update week label" at bounding box center [261, 274] width 161 height 27
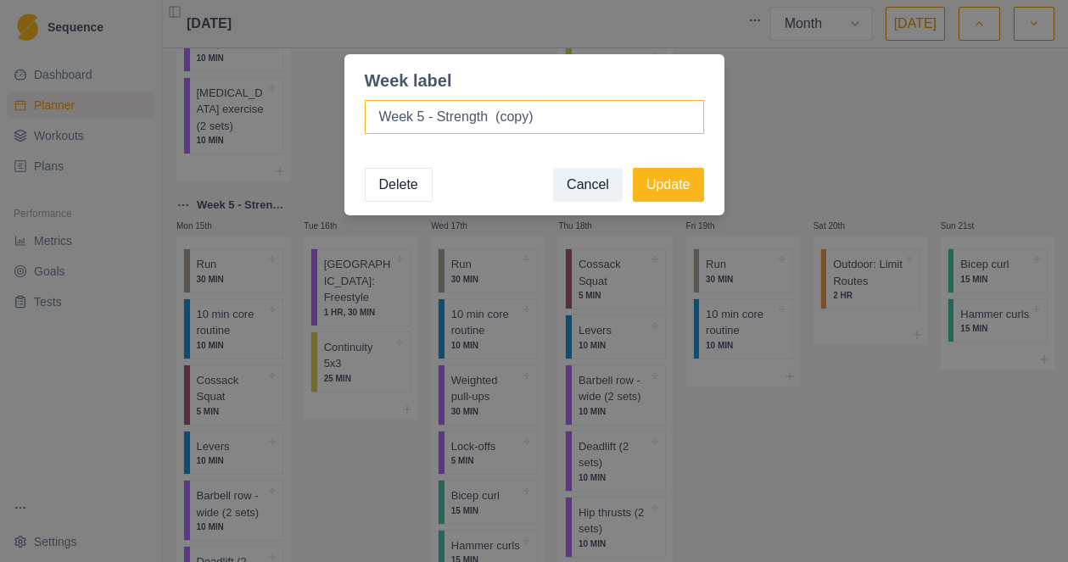
drag, startPoint x: 541, startPoint y: 115, endPoint x: 492, endPoint y: 115, distance: 49.2
click at [492, 115] on input "Week 5 - Strength (copy)" at bounding box center [534, 117] width 339 height 34
click at [424, 119] on input "Week 5 - Strength" at bounding box center [534, 117] width 339 height 34
type input "Week 6 - Strength"
click at [682, 187] on button "Update" at bounding box center [668, 185] width 71 height 34
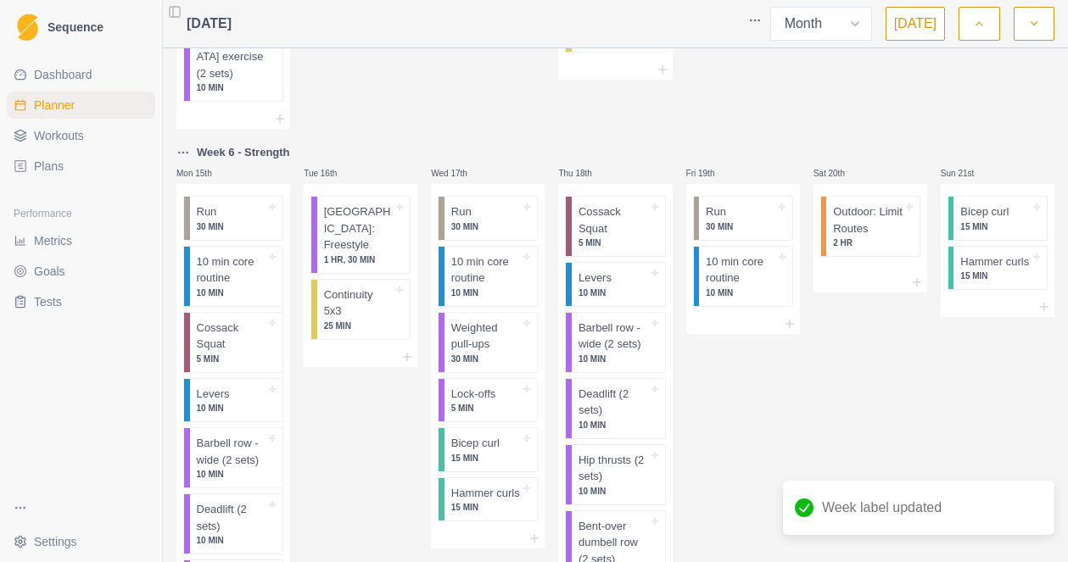
scroll to position [1416, 0]
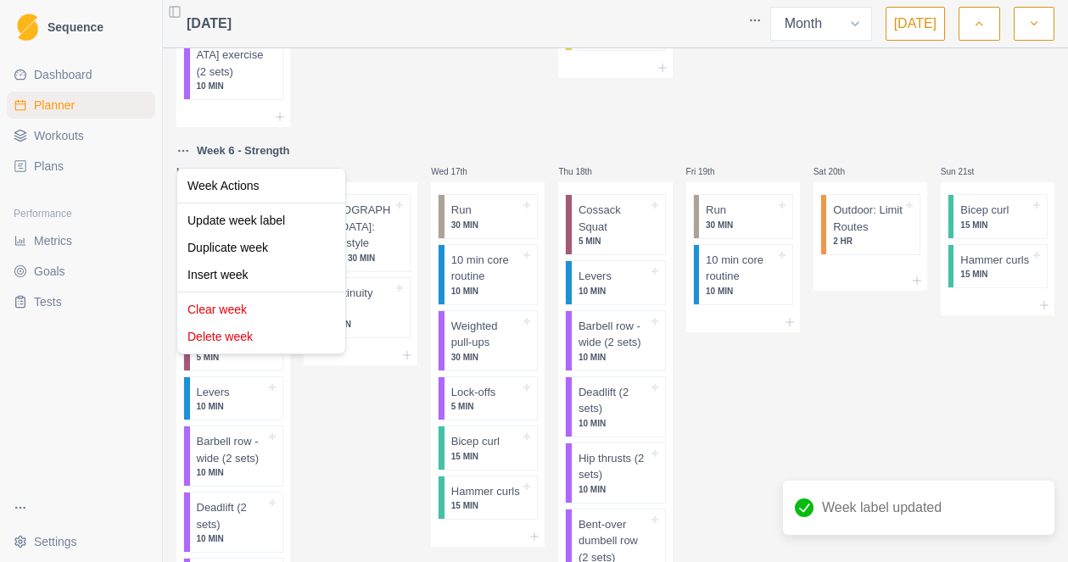
click at [181, 149] on html "Sequence Dashboard Planner Workouts Plans Performance Metrics Goals Tests Setti…" at bounding box center [534, 281] width 1068 height 562
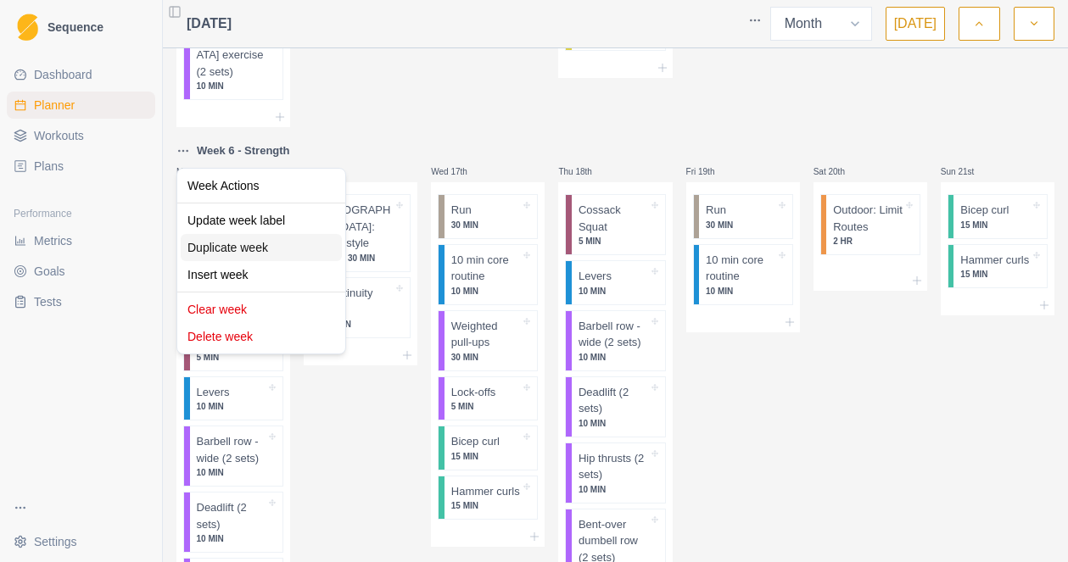
click at [220, 249] on div "Duplicate week" at bounding box center [261, 247] width 161 height 27
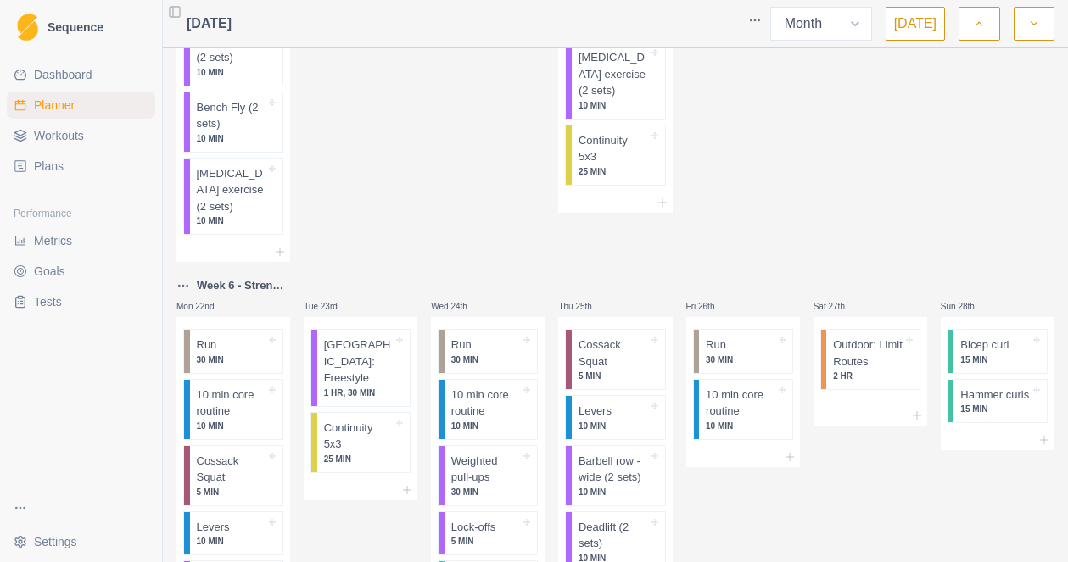
scroll to position [2032, 0]
click at [231, 284] on p "Week 6 - Strength (copy)" at bounding box center [243, 284] width 93 height 17
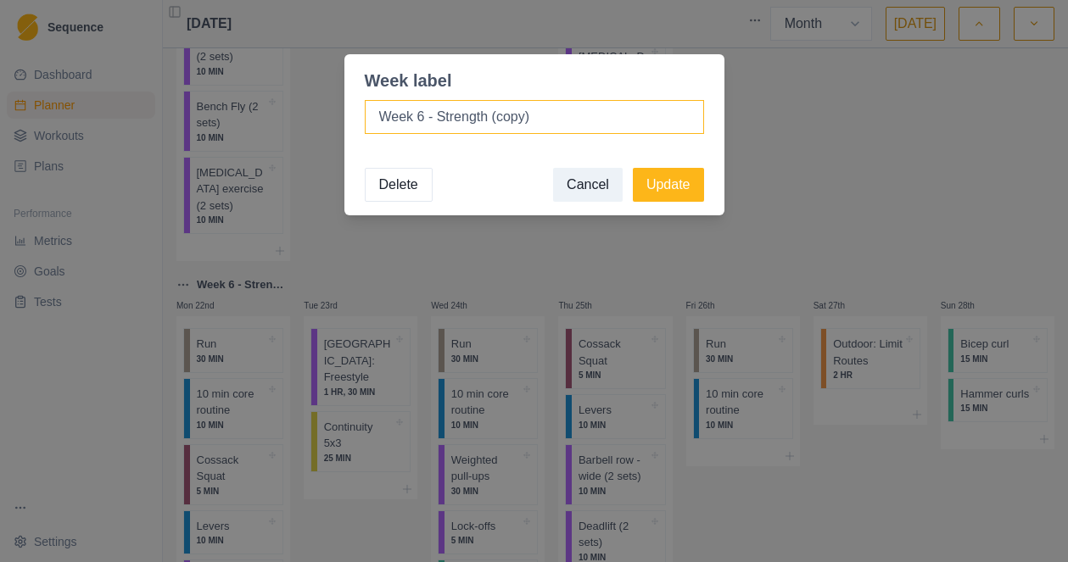
drag, startPoint x: 538, startPoint y: 121, endPoint x: 495, endPoint y: 121, distance: 42.4
click at [495, 121] on input "Week 6 - Strength (copy)" at bounding box center [534, 117] width 339 height 34
click at [423, 117] on input "Week 6 - Strength" at bounding box center [534, 117] width 339 height 34
type input "Week 7 - Strength"
click at [668, 191] on button "Update" at bounding box center [668, 185] width 71 height 34
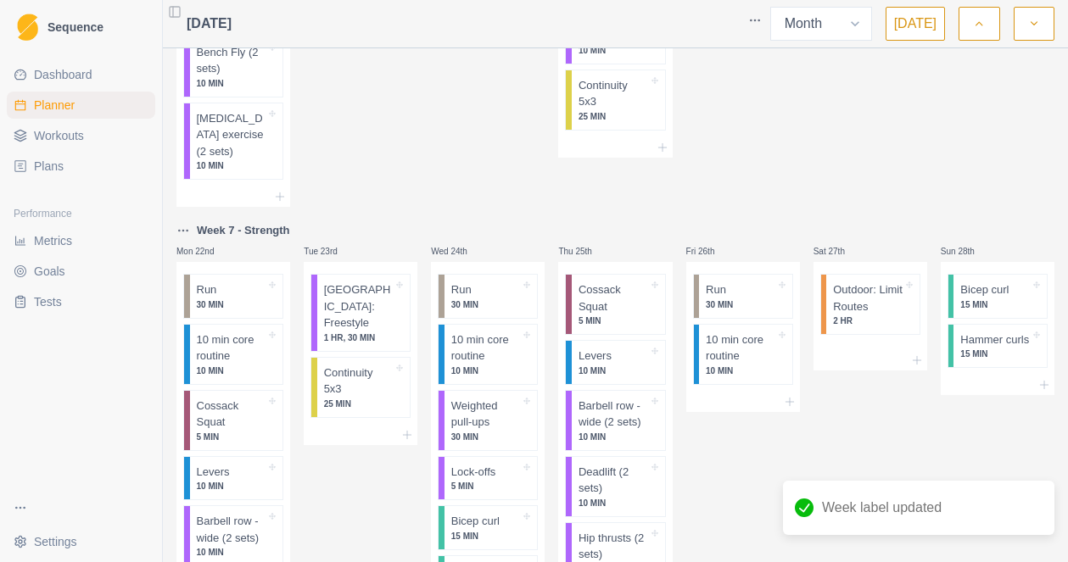
scroll to position [2090, 0]
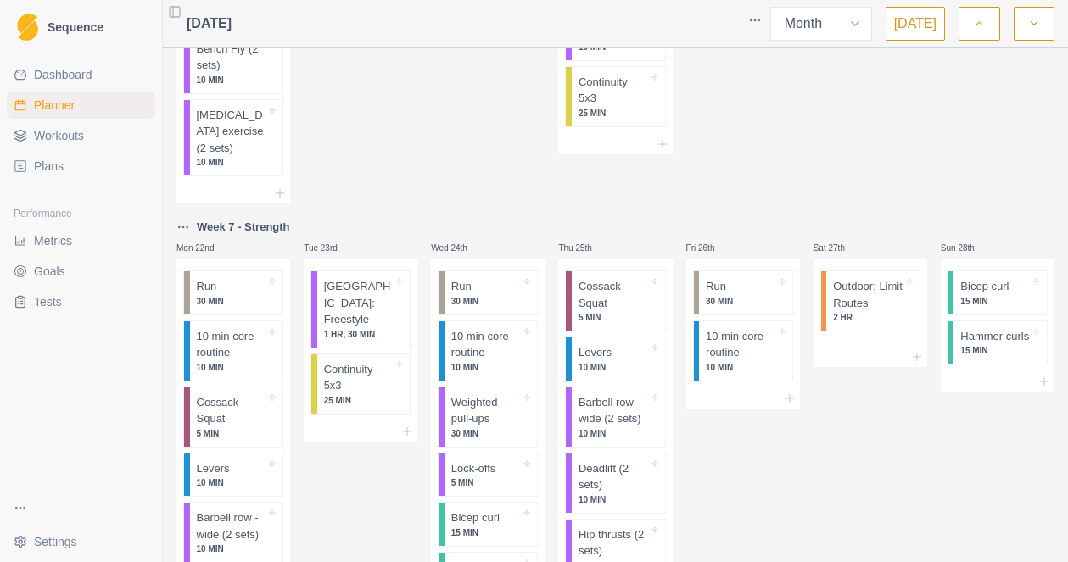
click at [184, 228] on html "Sequence Dashboard Planner Workouts Plans Performance Metrics Goals Tests Setti…" at bounding box center [534, 281] width 1068 height 562
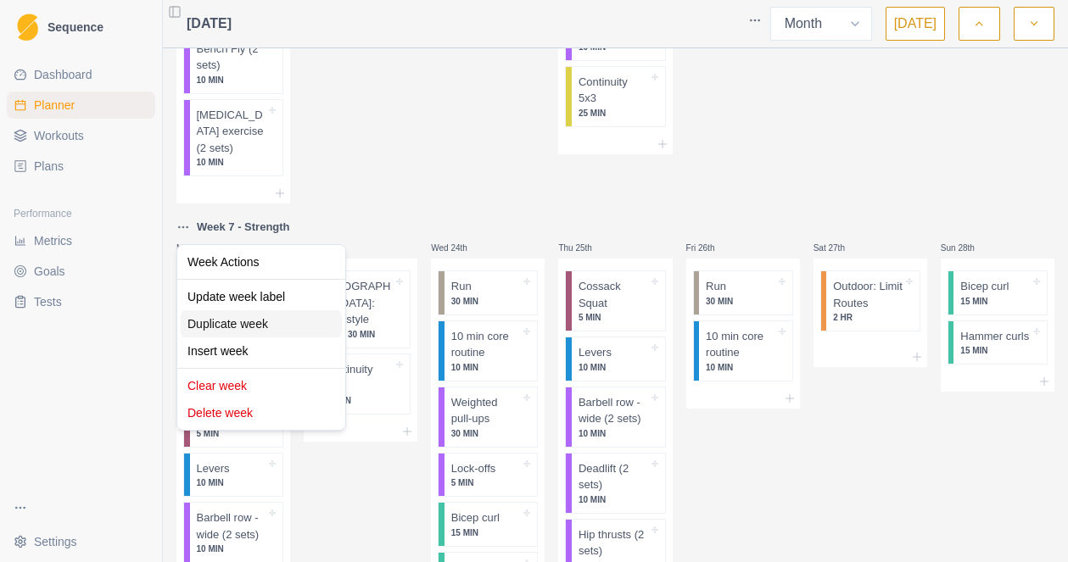
click at [215, 325] on div "Duplicate week" at bounding box center [261, 323] width 161 height 27
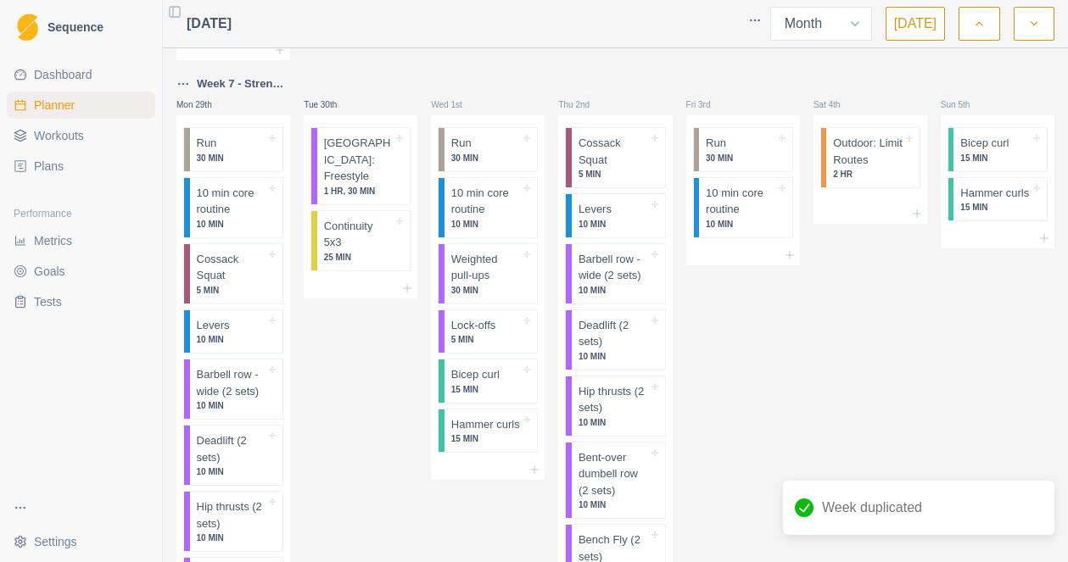
scroll to position [2981, 0]
click at [252, 87] on p "Week 7 - Strength (copy)" at bounding box center [243, 86] width 93 height 17
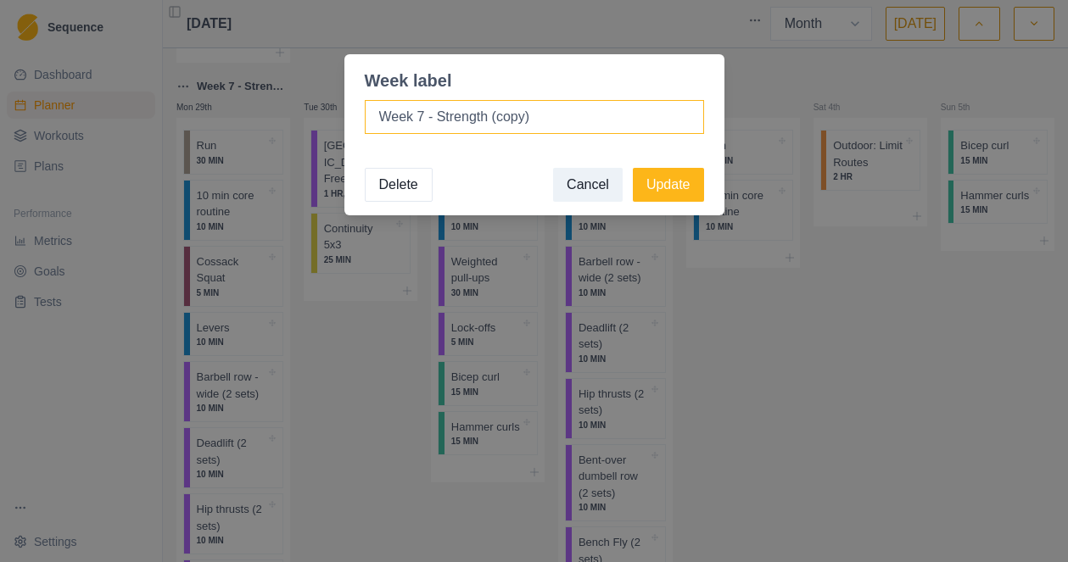
click at [423, 118] on input "Week 7 - Strength (copy)" at bounding box center [534, 117] width 339 height 34
drag, startPoint x: 532, startPoint y: 118, endPoint x: 440, endPoint y: 113, distance: 92.6
click at [440, 113] on input "Week 8 - Strength (copy)" at bounding box center [534, 117] width 339 height 34
type input "Week 8 - De-load"
click at [672, 188] on button "Update" at bounding box center [668, 185] width 71 height 34
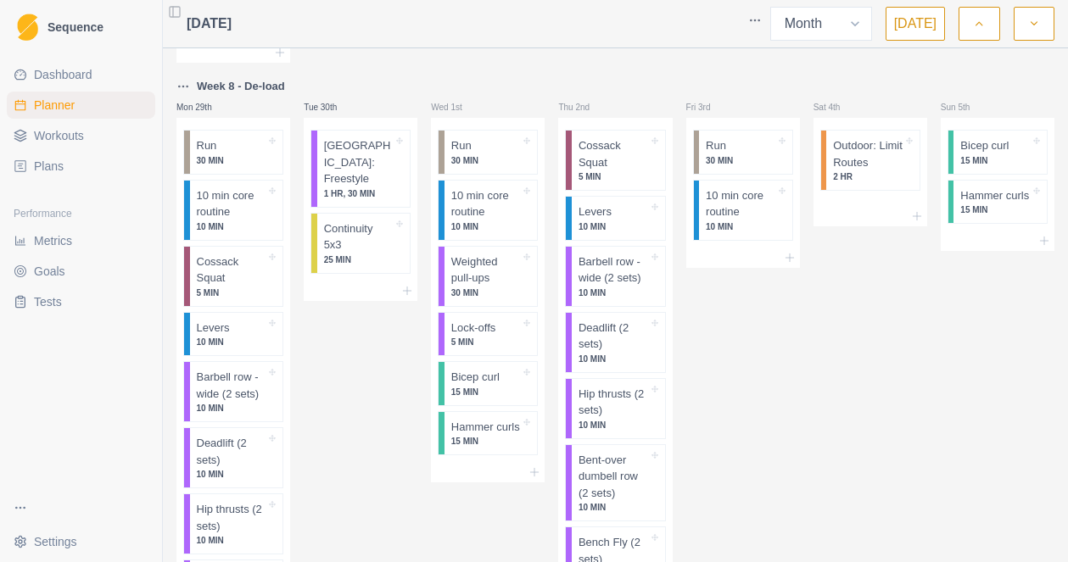
scroll to position [3280, 0]
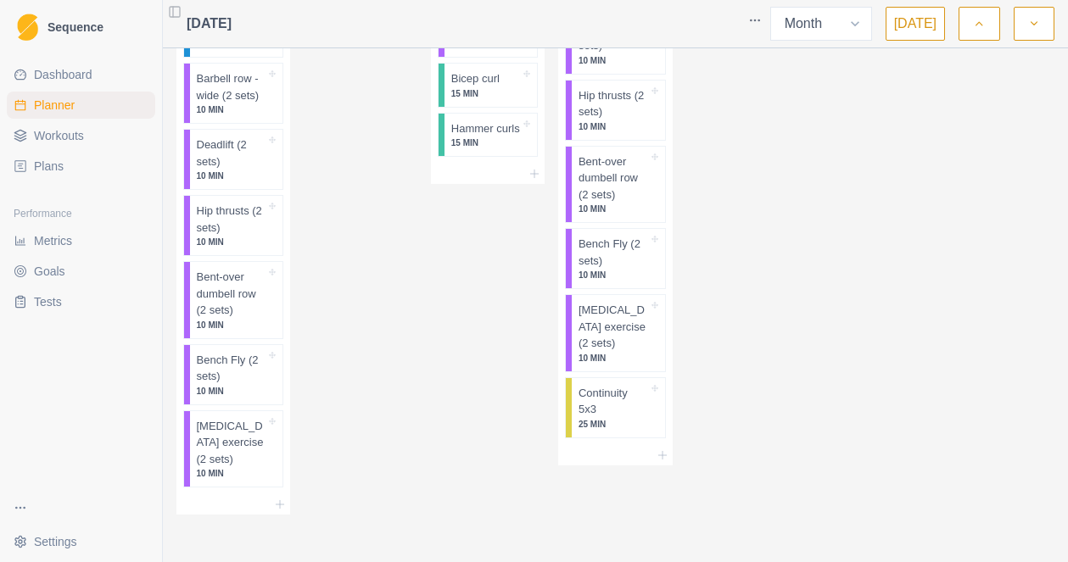
click at [1034, 24] on polyline "button" at bounding box center [1033, 23] width 6 height 3
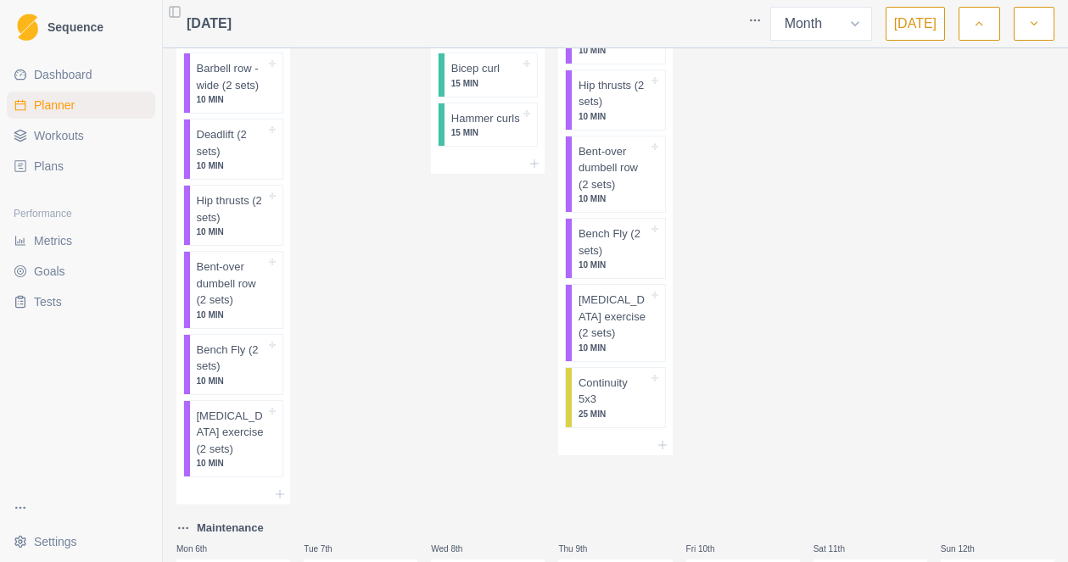
scroll to position [284, 0]
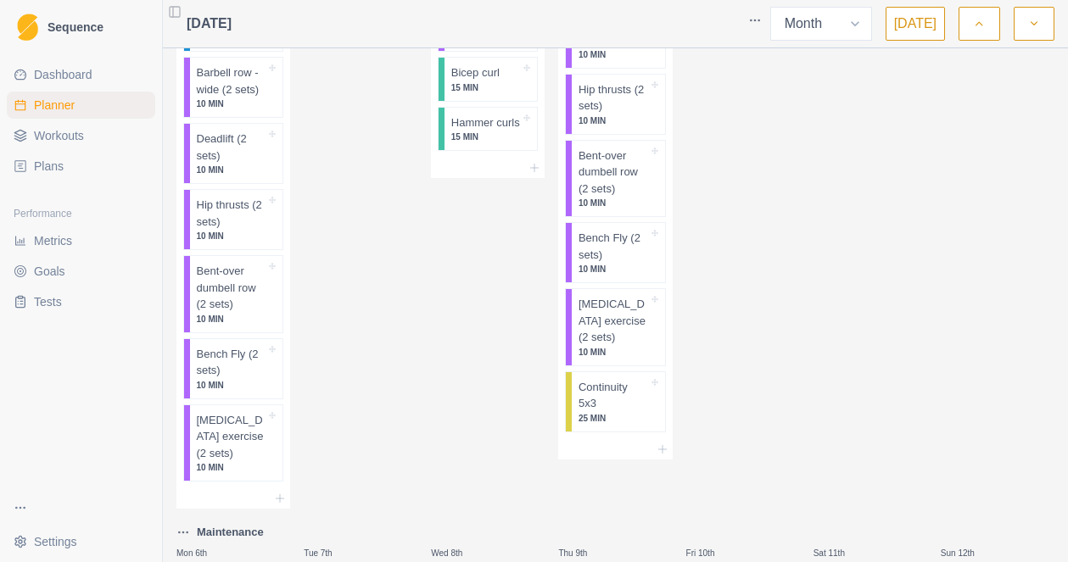
click at [973, 19] on icon "button" at bounding box center [979, 23] width 12 height 17
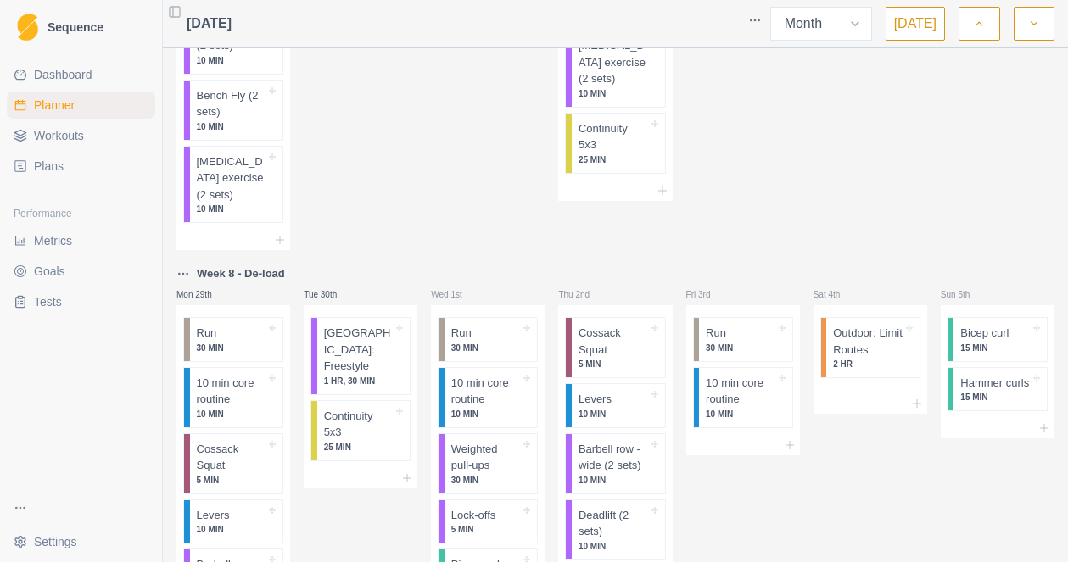
scroll to position [2796, 0]
click at [1033, 24] on icon "button" at bounding box center [1034, 23] width 12 height 17
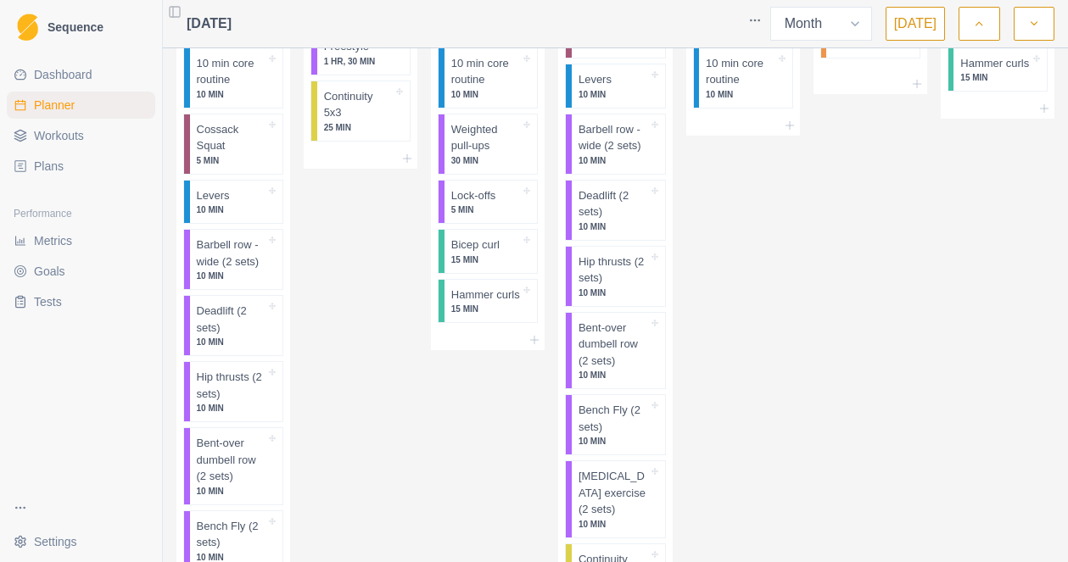
scroll to position [0, 0]
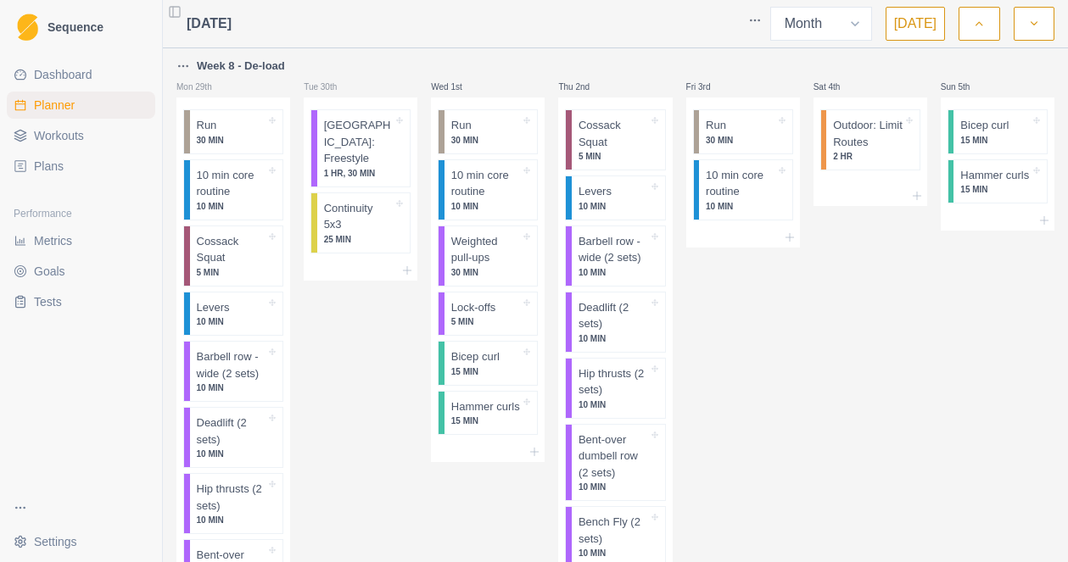
click at [975, 28] on icon "button" at bounding box center [979, 23] width 12 height 17
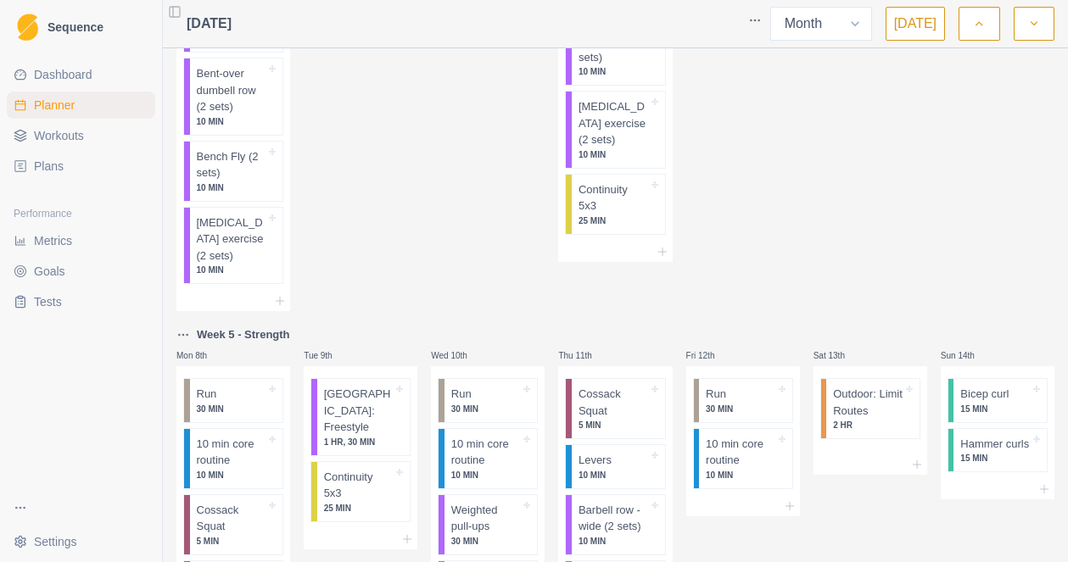
scroll to position [642, 0]
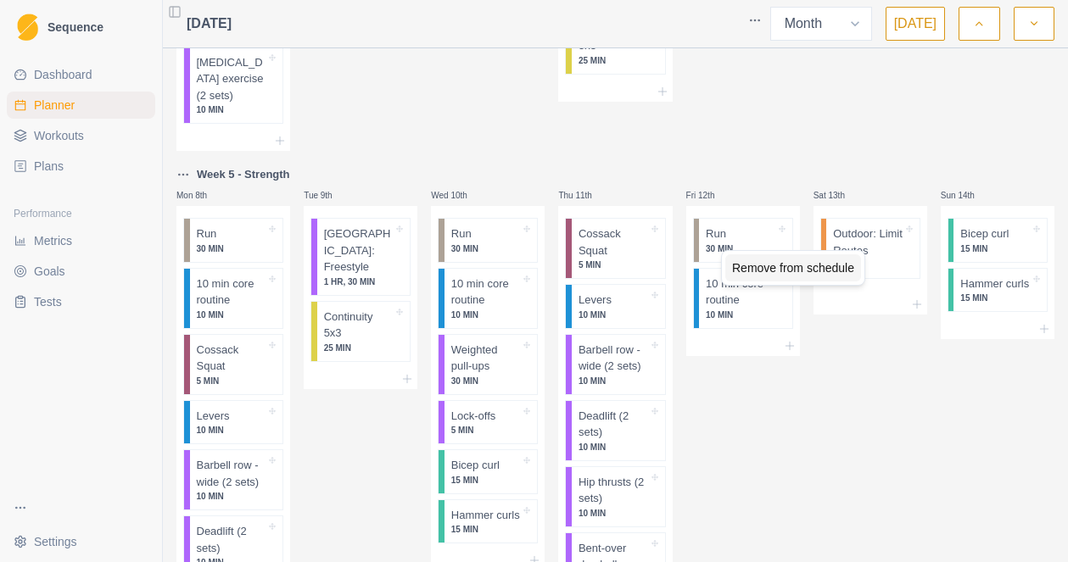
click at [753, 269] on div "Remove from schedule" at bounding box center [793, 267] width 136 height 27
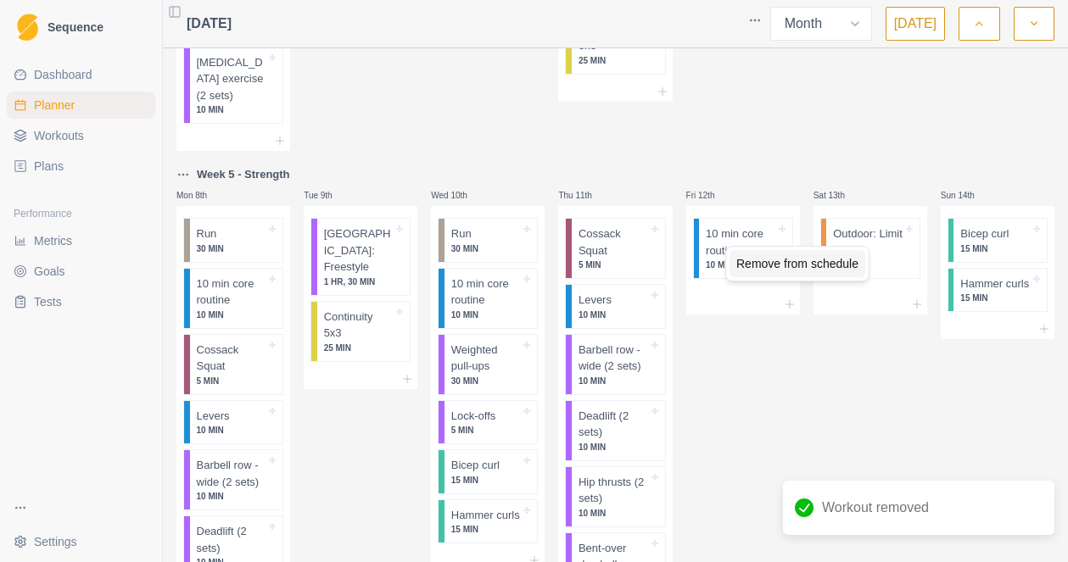
click at [741, 260] on div "Remove from schedule" at bounding box center [797, 263] width 136 height 27
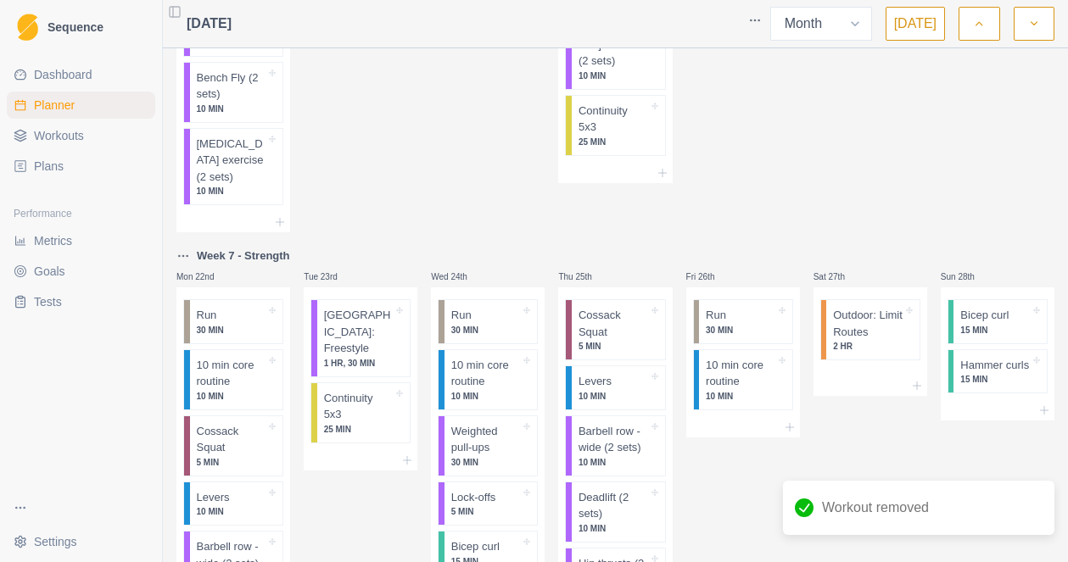
scroll to position [2111, 0]
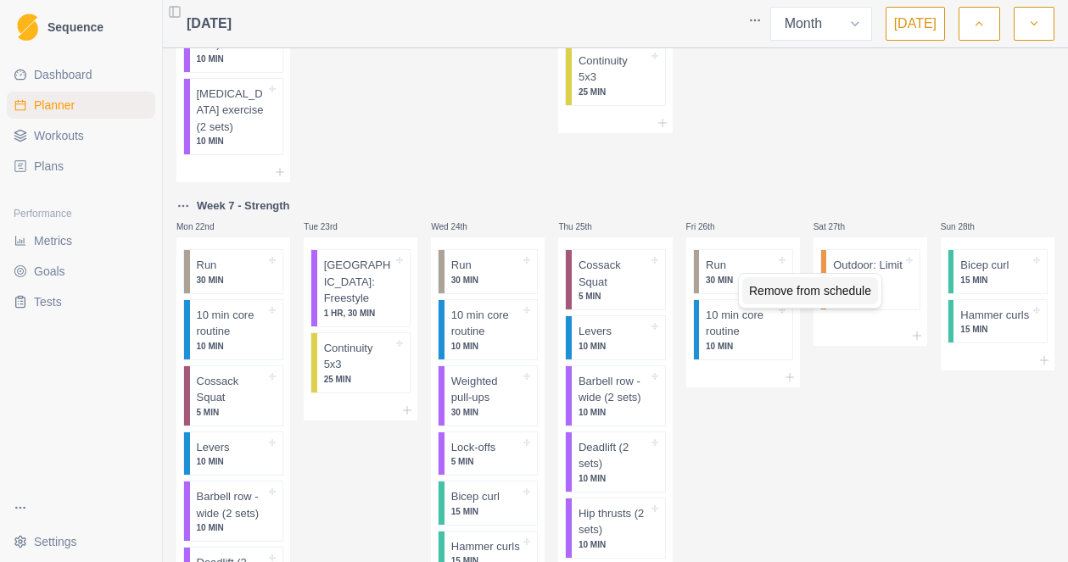
click at [770, 289] on div "Remove from schedule" at bounding box center [810, 290] width 136 height 27
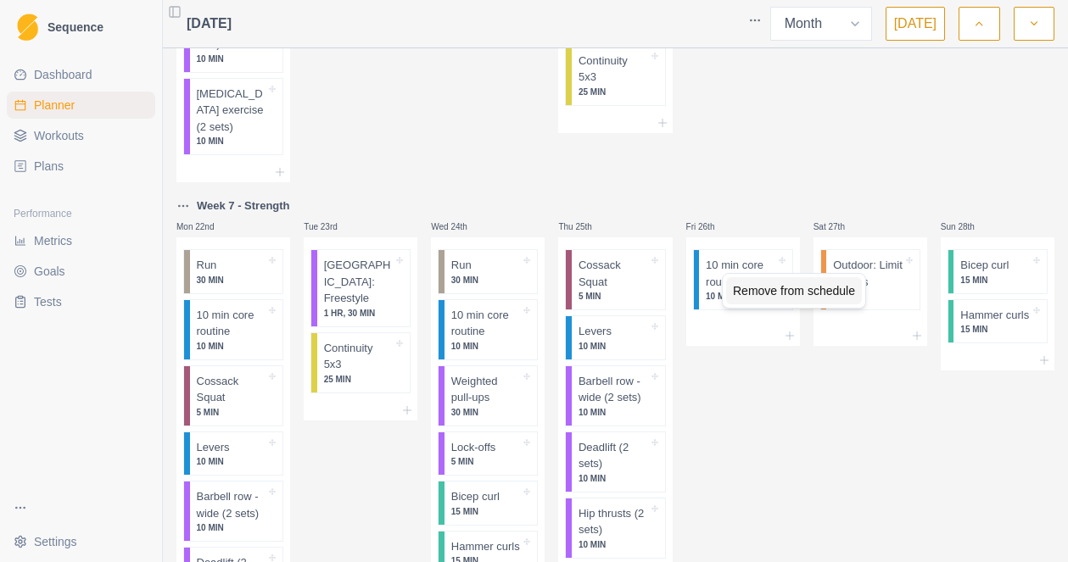
click at [747, 292] on div "Remove from schedule" at bounding box center [794, 290] width 136 height 27
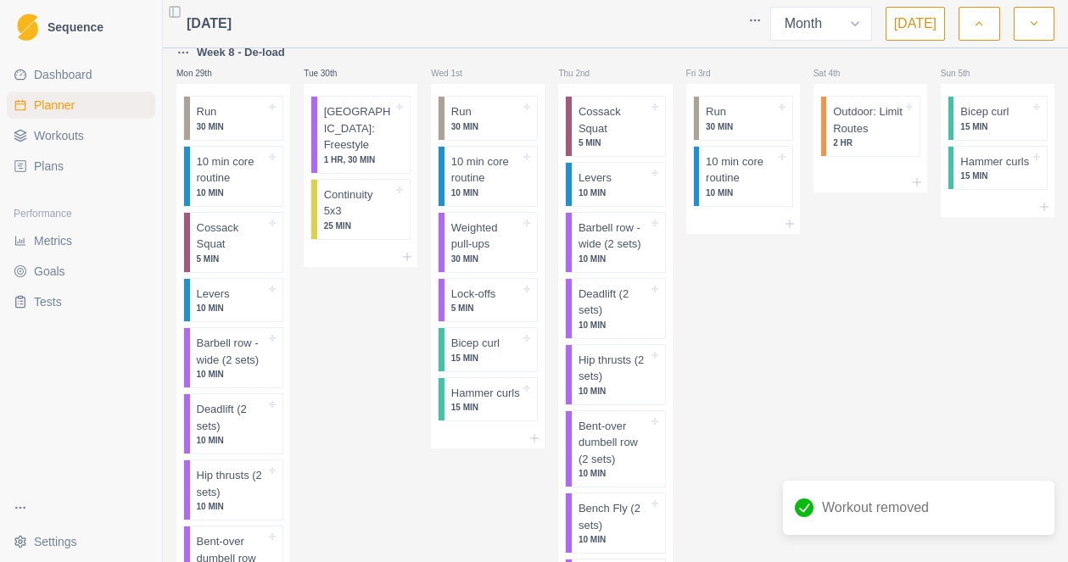
scroll to position [3019, 0]
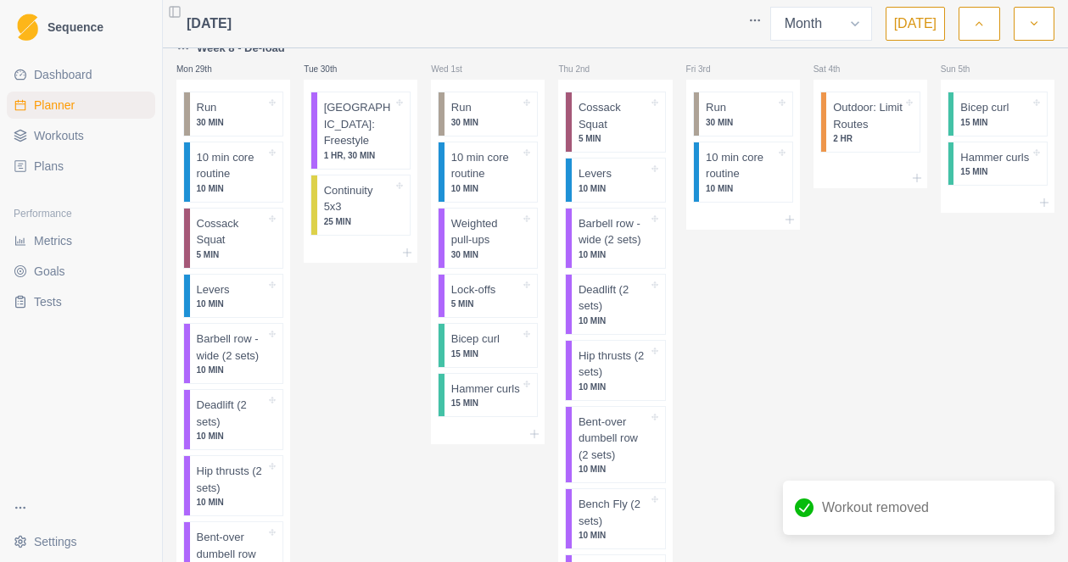
click at [1033, 27] on icon "button" at bounding box center [1034, 23] width 12 height 17
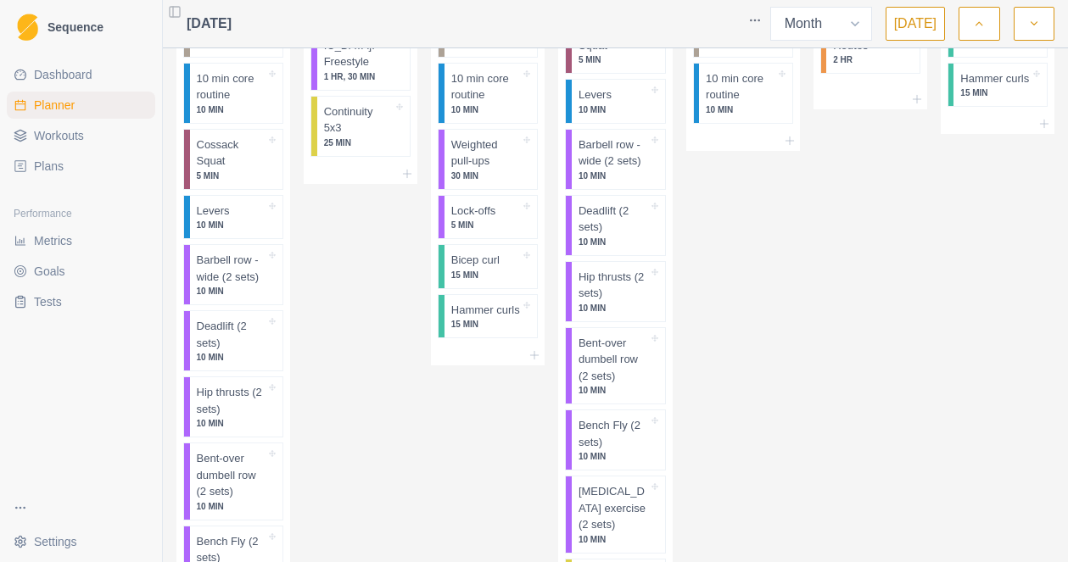
scroll to position [0, 0]
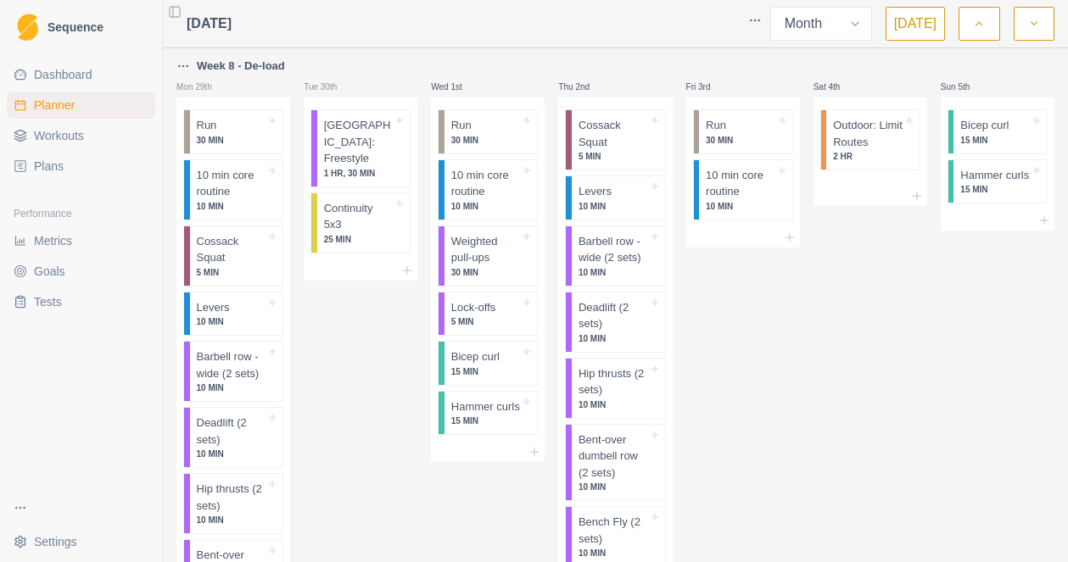
click at [979, 23] on polyline "button" at bounding box center [979, 23] width 6 height 3
click at [977, 28] on icon "button" at bounding box center [979, 23] width 12 height 17
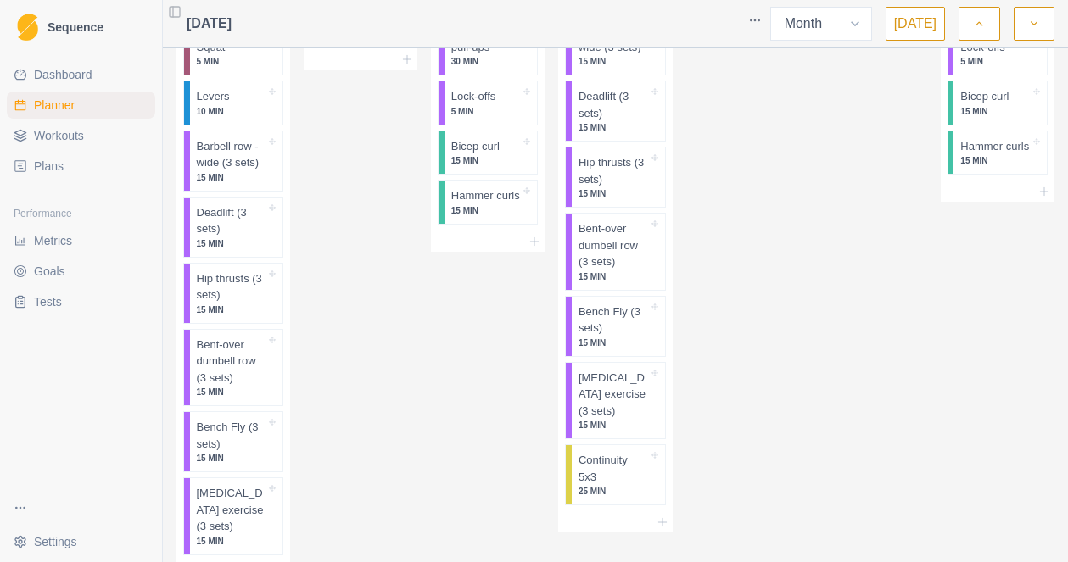
scroll to position [1464, 0]
click at [1026, 28] on button "button" at bounding box center [1033, 24] width 41 height 34
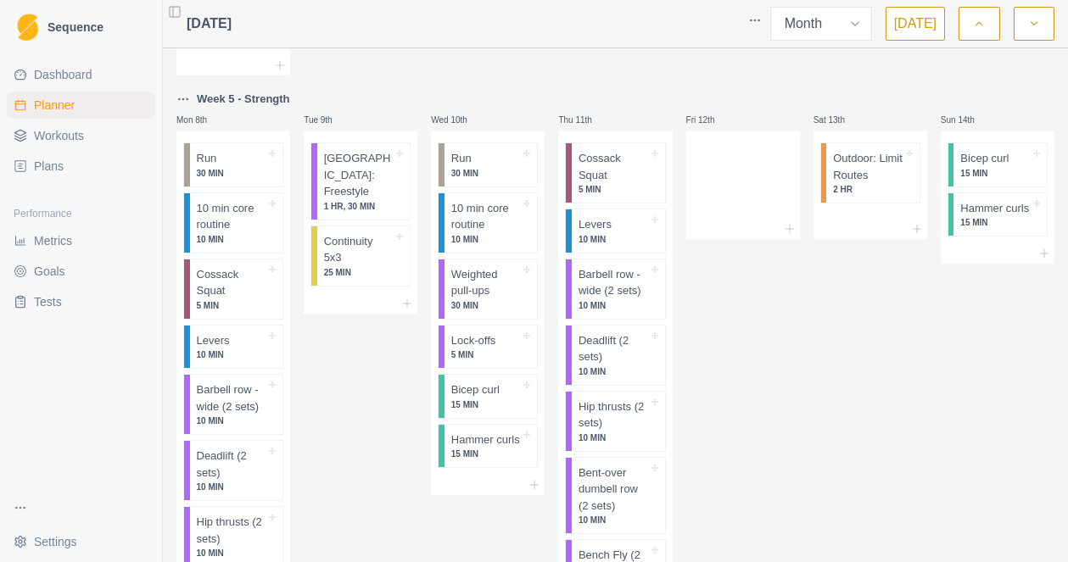
scroll to position [724, 0]
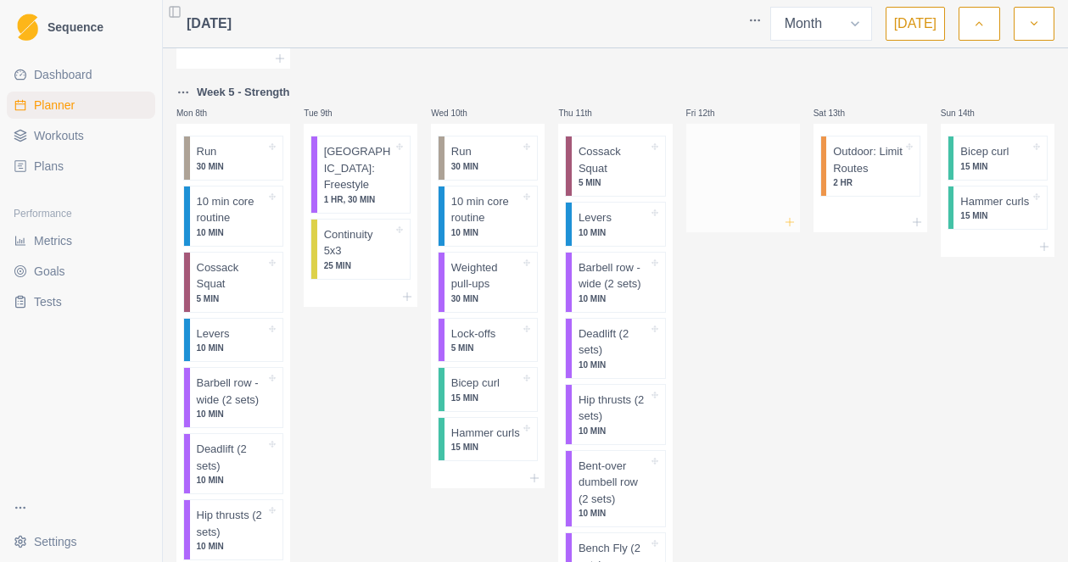
click at [790, 225] on icon at bounding box center [790, 222] width 14 height 14
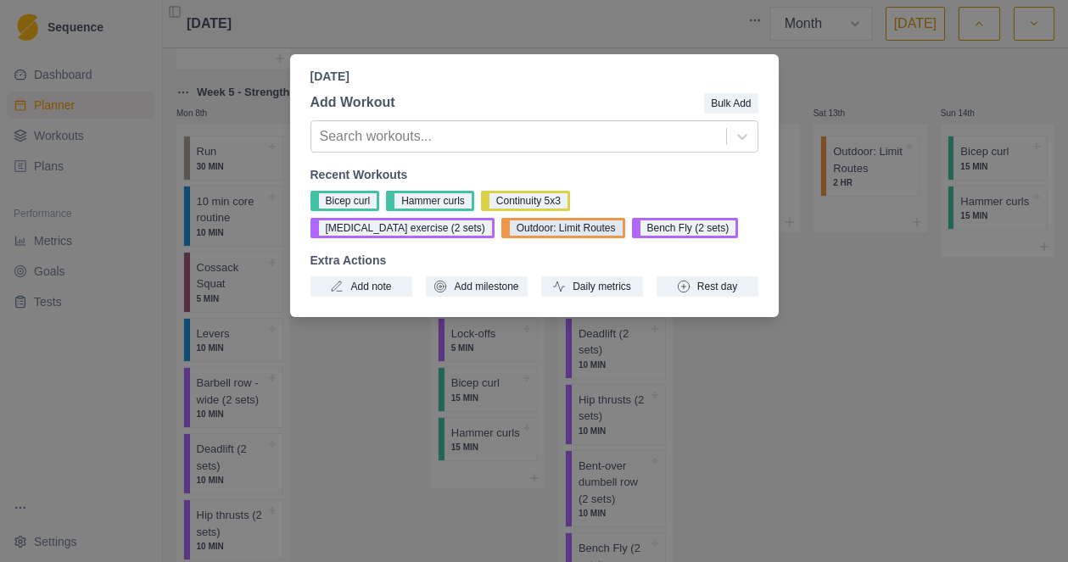
click at [501, 231] on button "Outdoor: Limit Routes" at bounding box center [563, 228] width 124 height 20
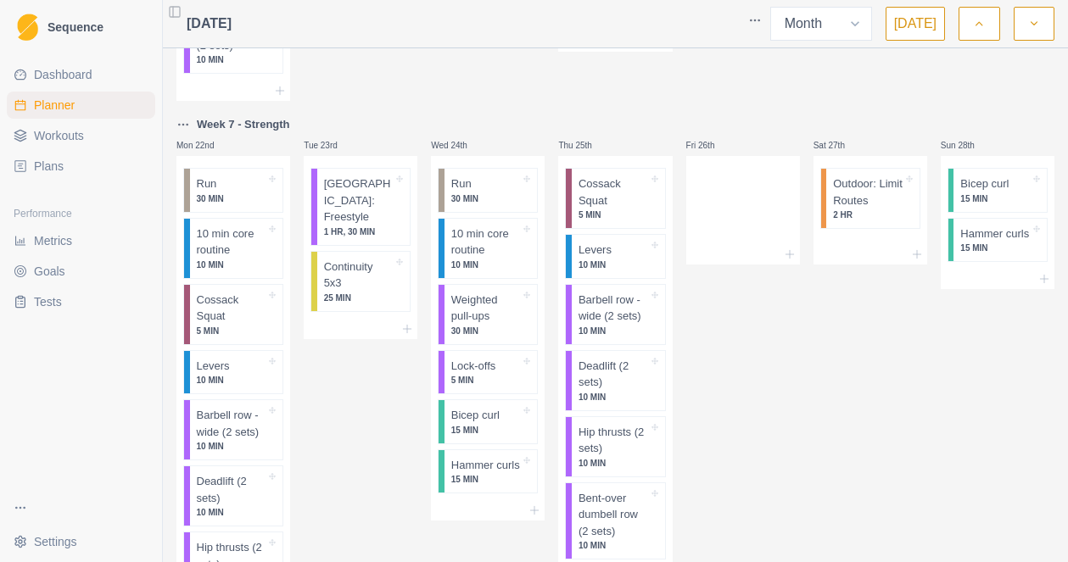
scroll to position [2194, 0]
click at [789, 254] on icon at bounding box center [790, 253] width 14 height 14
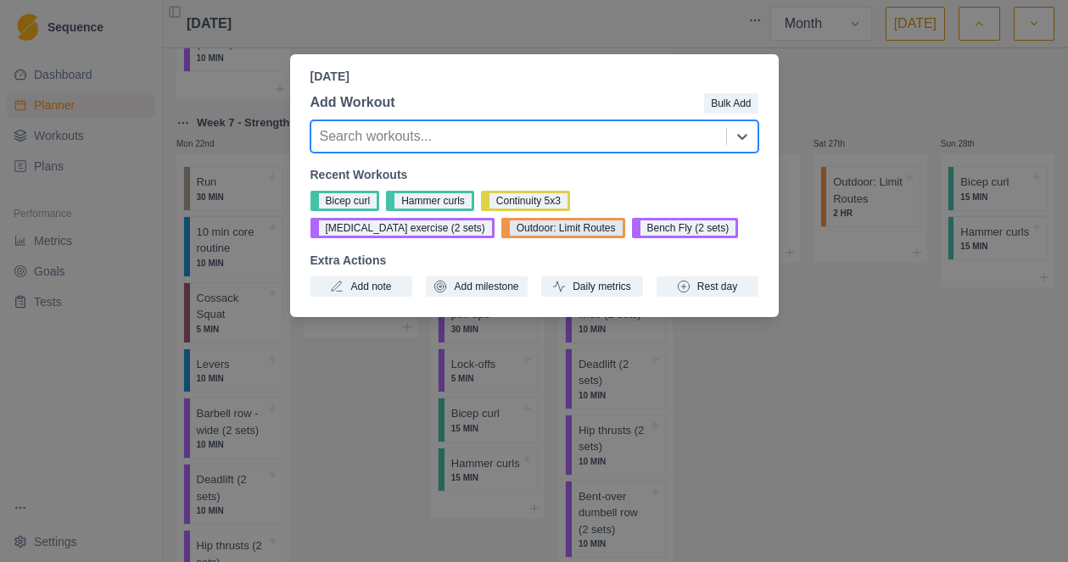
click at [501, 231] on button "Outdoor: Limit Routes" at bounding box center [563, 228] width 124 height 20
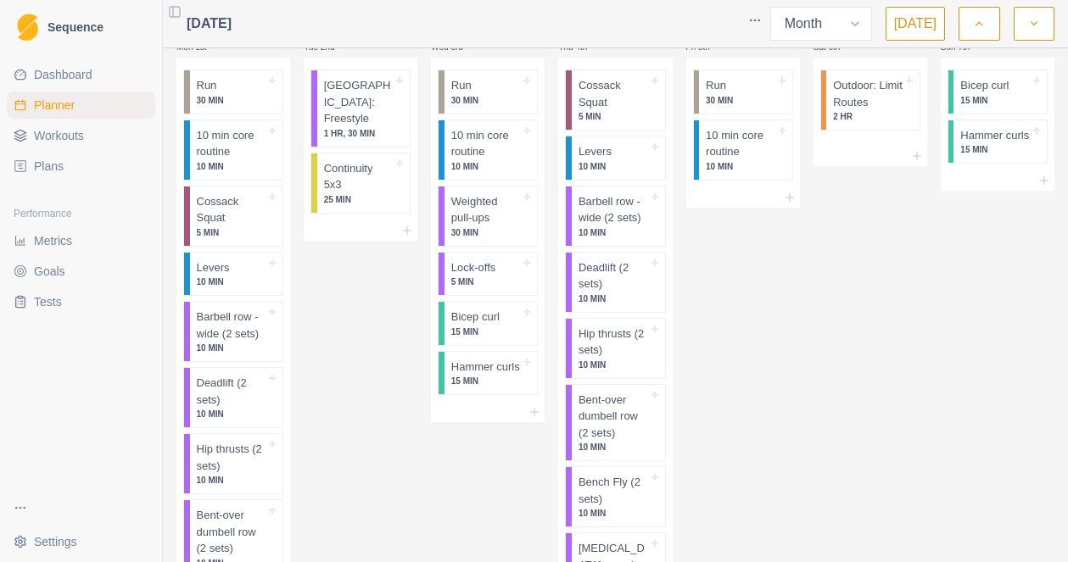
scroll to position [0, 0]
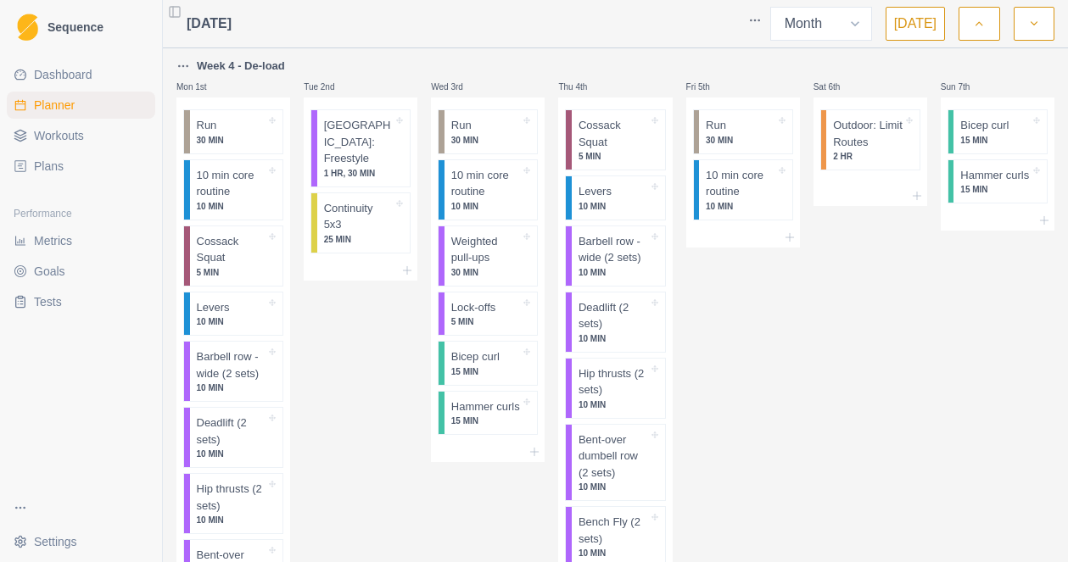
click at [919, 26] on button "[DATE]" at bounding box center [914, 24] width 59 height 34
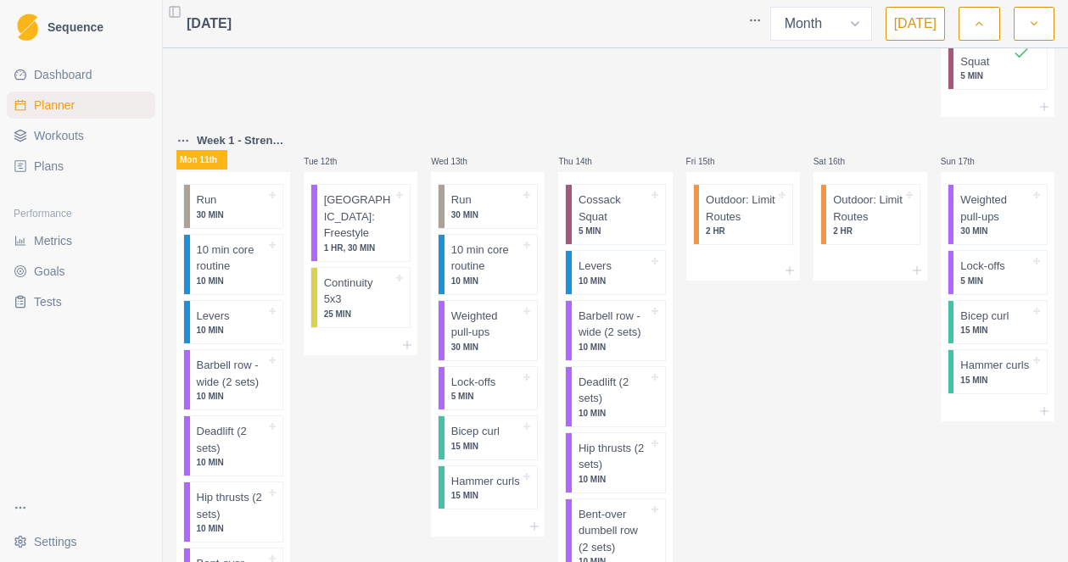
scroll to position [487, 0]
